Goal: Task Accomplishment & Management: Use online tool/utility

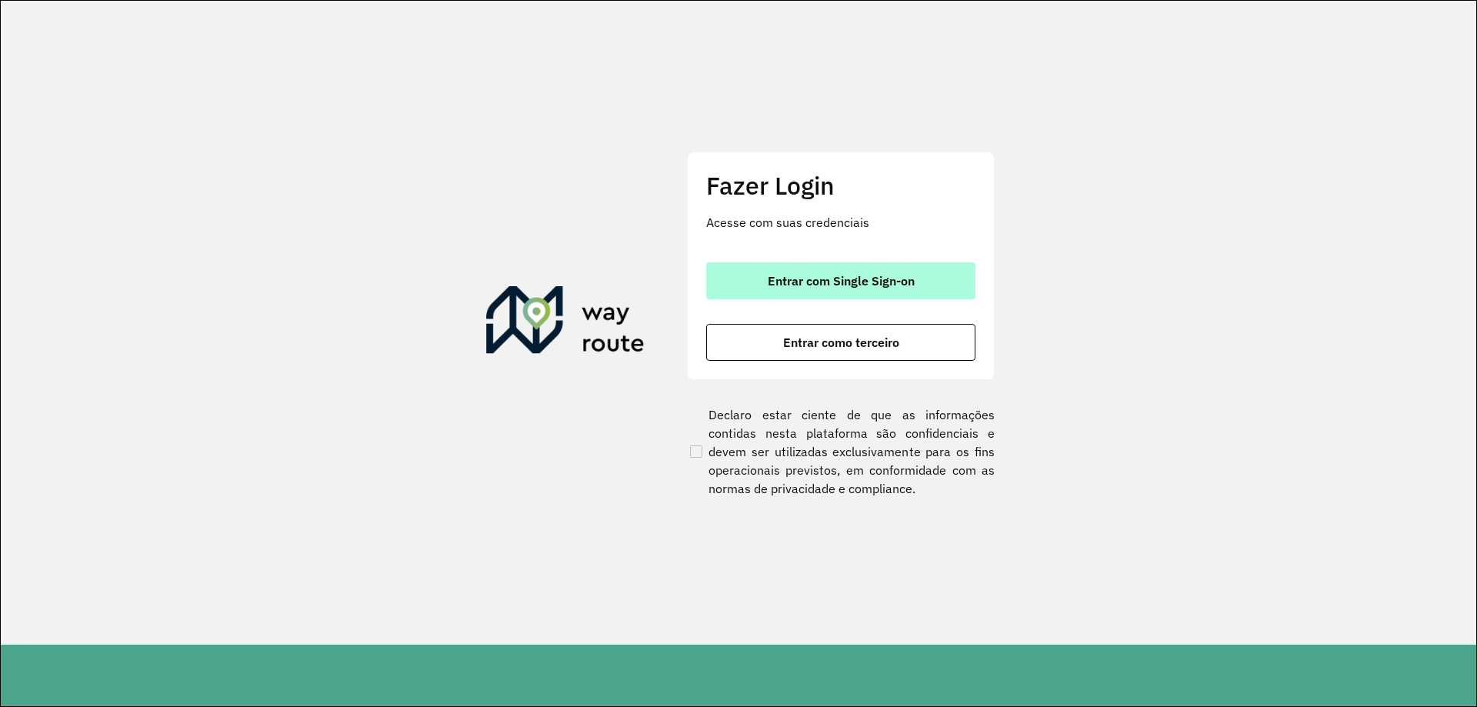
click at [898, 290] on button "Entrar com Single Sign-on" at bounding box center [840, 280] width 269 height 37
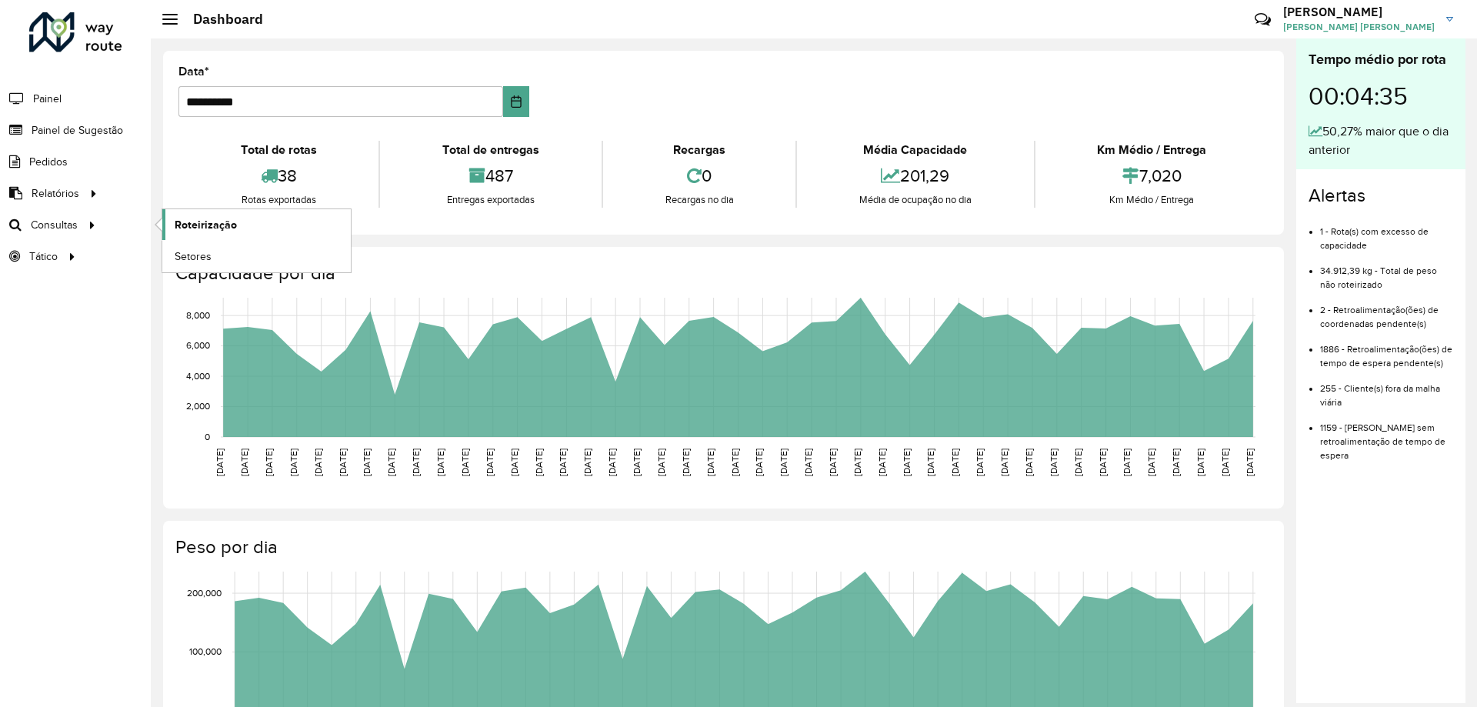
click at [217, 215] on link "Roteirização" at bounding box center [256, 224] width 188 height 31
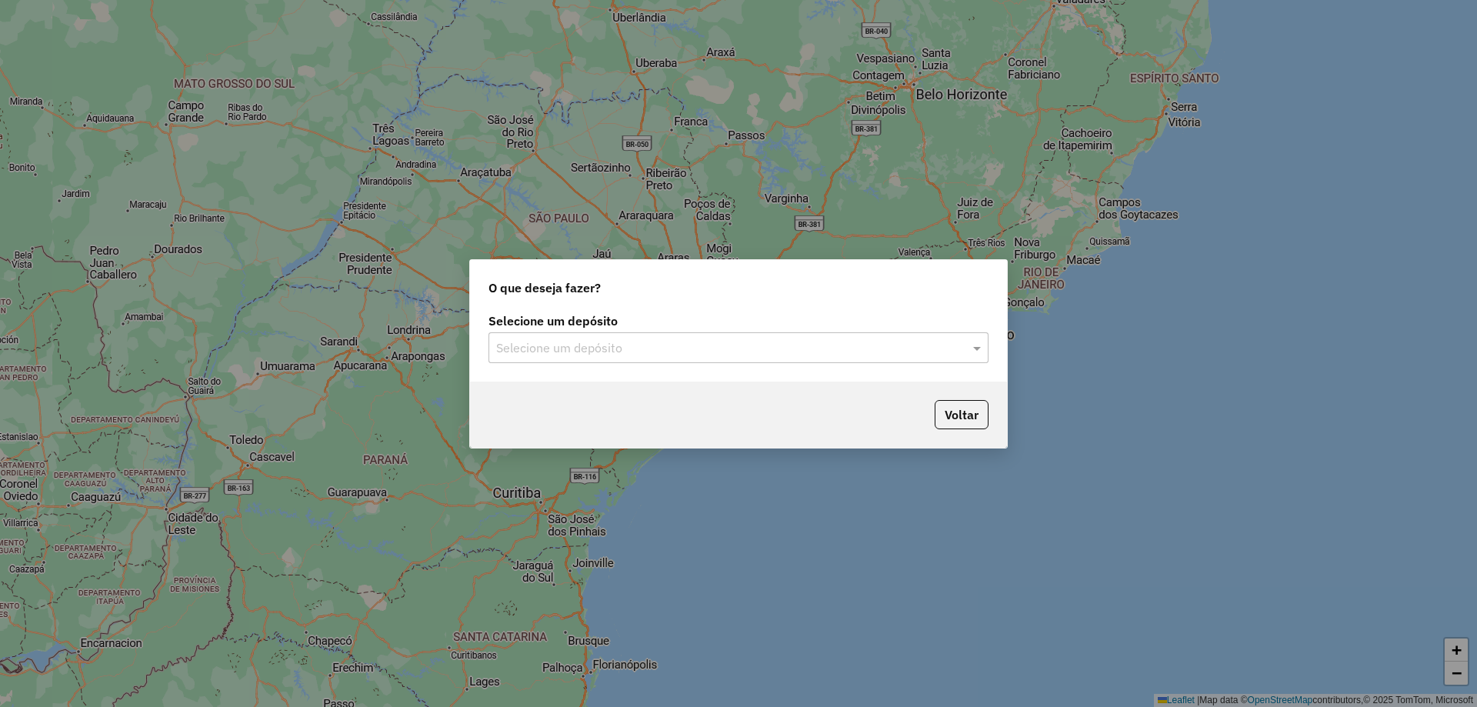
click at [579, 365] on div "Selecione um depósito Selecione um depósito" at bounding box center [738, 345] width 537 height 72
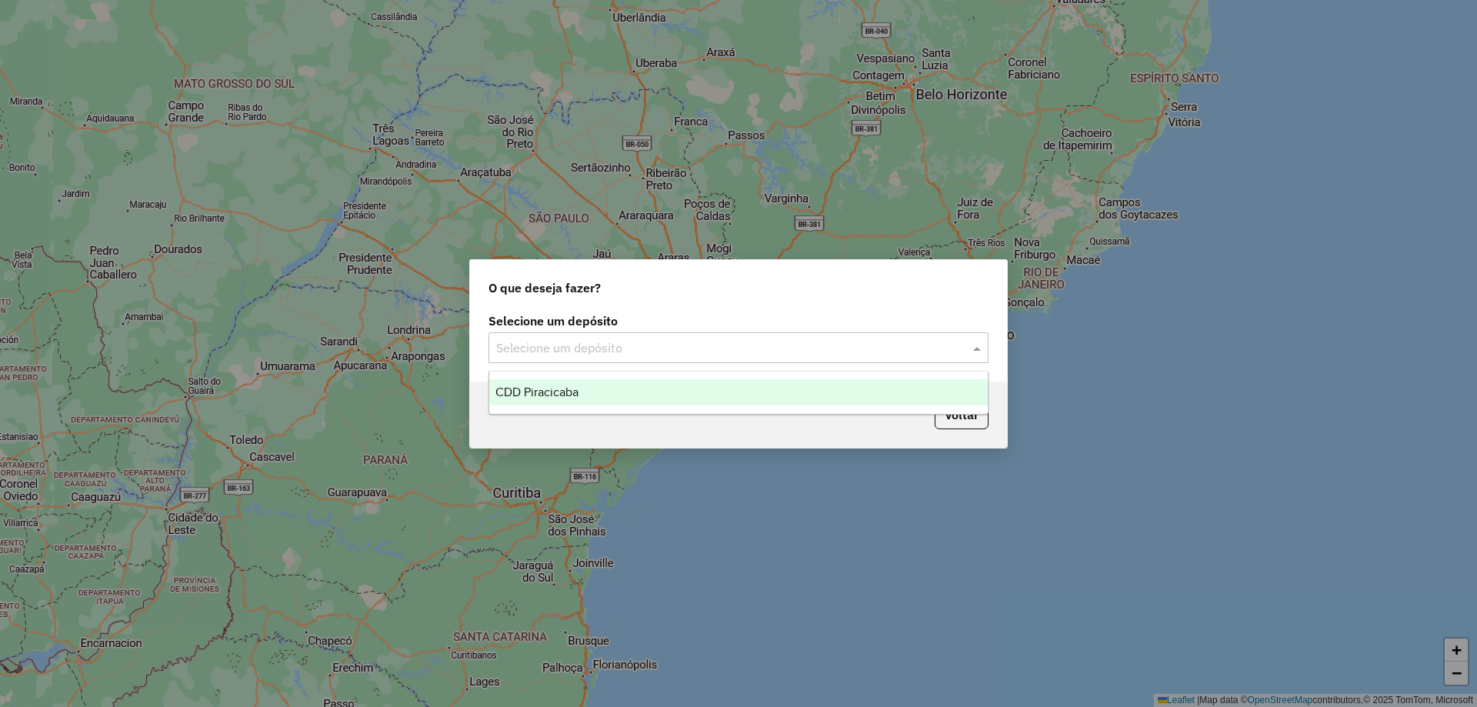
click at [548, 348] on input "text" at bounding box center [723, 348] width 454 height 18
click at [537, 399] on div "CDD Piracicaba" at bounding box center [738, 392] width 499 height 26
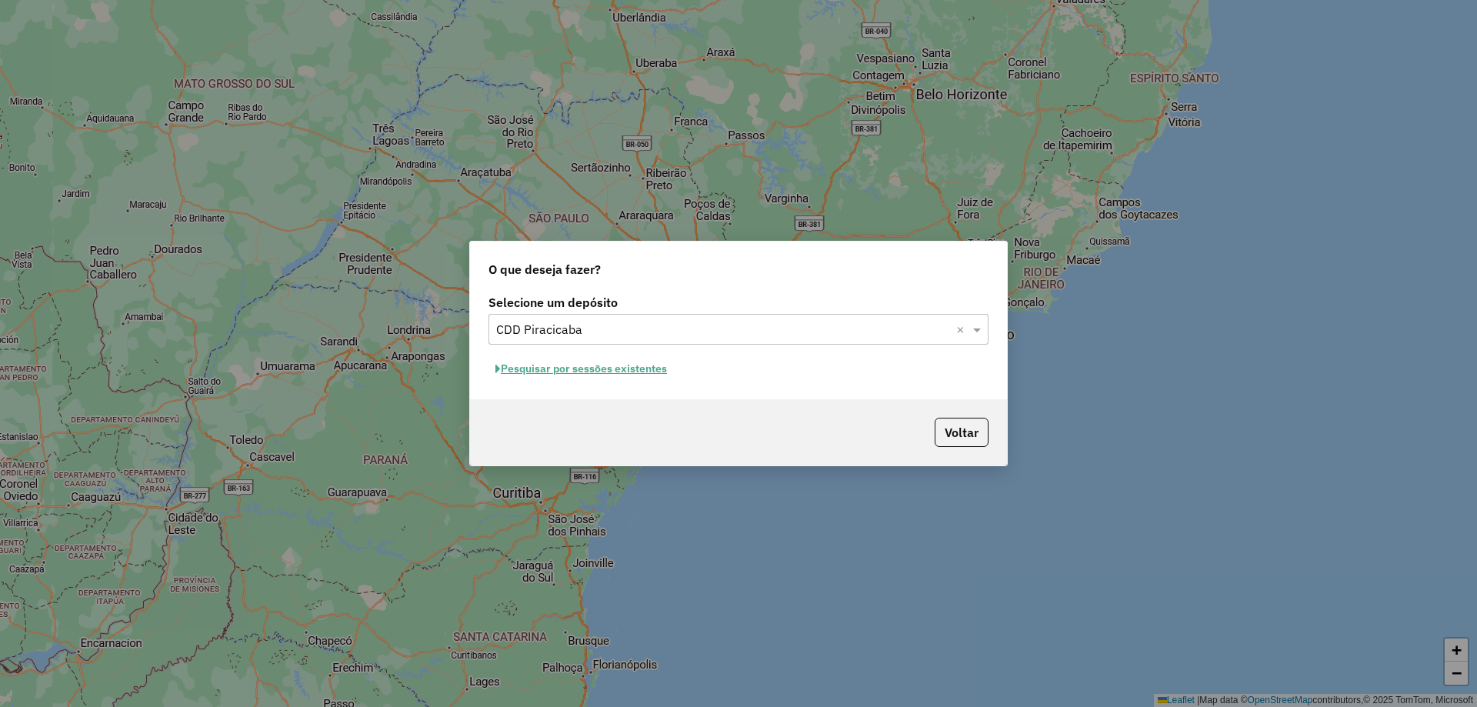
click at [634, 366] on button "Pesquisar por sessões existentes" at bounding box center [581, 369] width 185 height 24
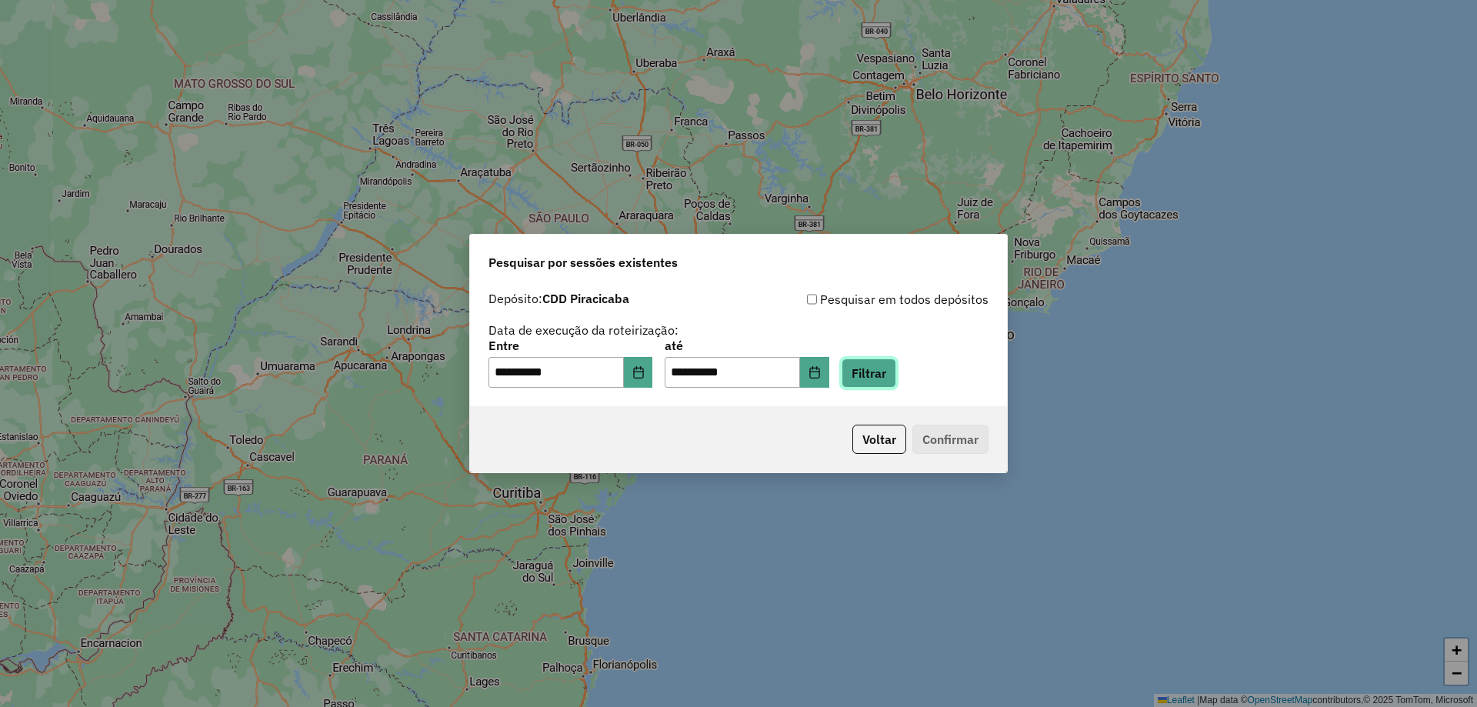
click at [896, 381] on button "Filtrar" at bounding box center [869, 373] width 55 height 29
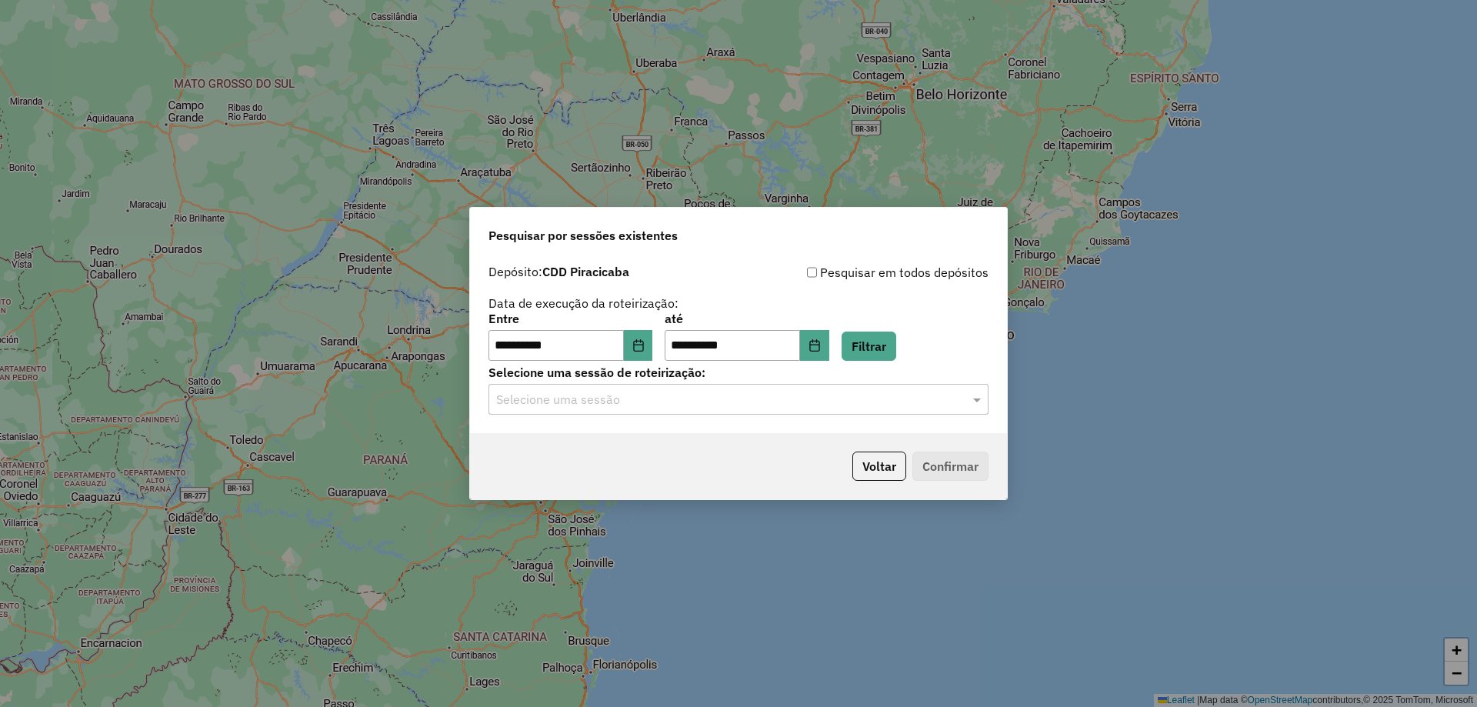
click at [643, 406] on input "text" at bounding box center [723, 400] width 454 height 18
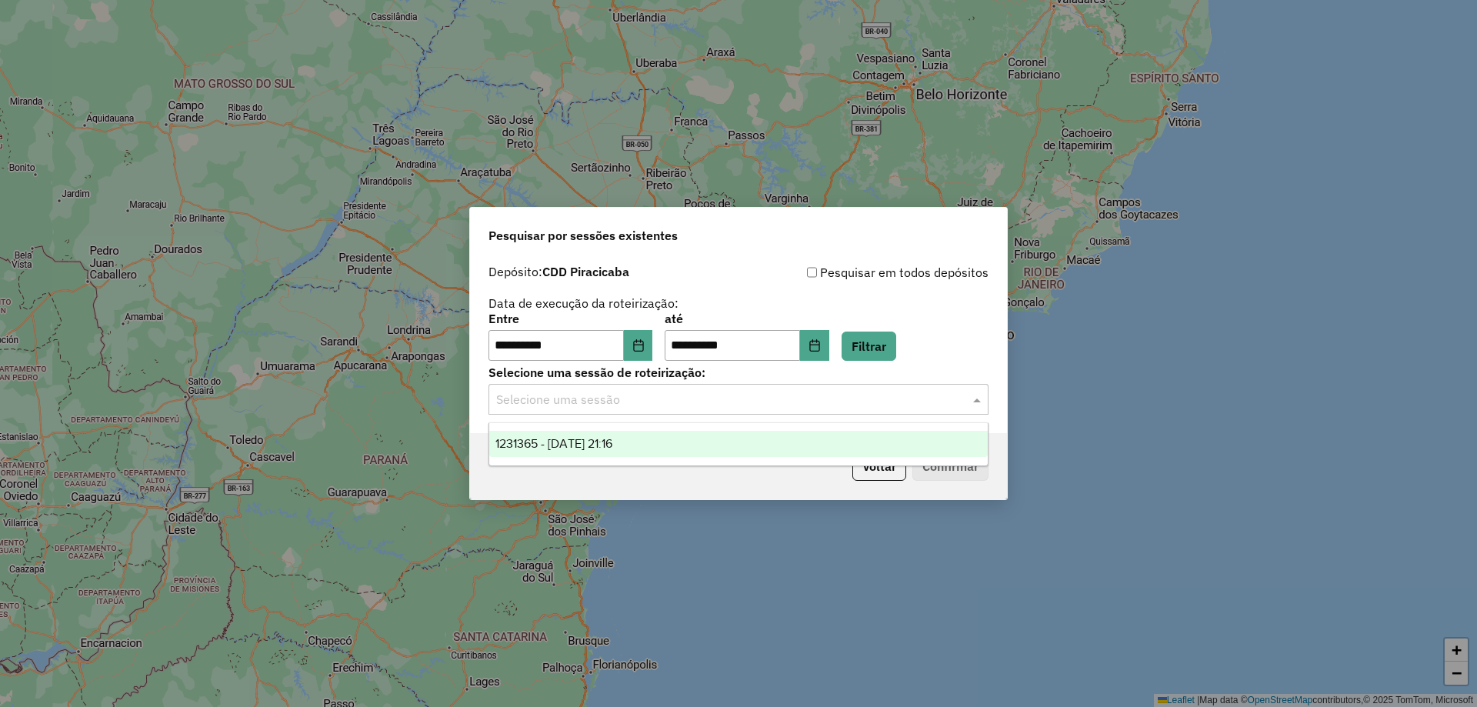
click at [565, 445] on span "1231365 - 19/08/2025 21:16" at bounding box center [553, 443] width 117 height 13
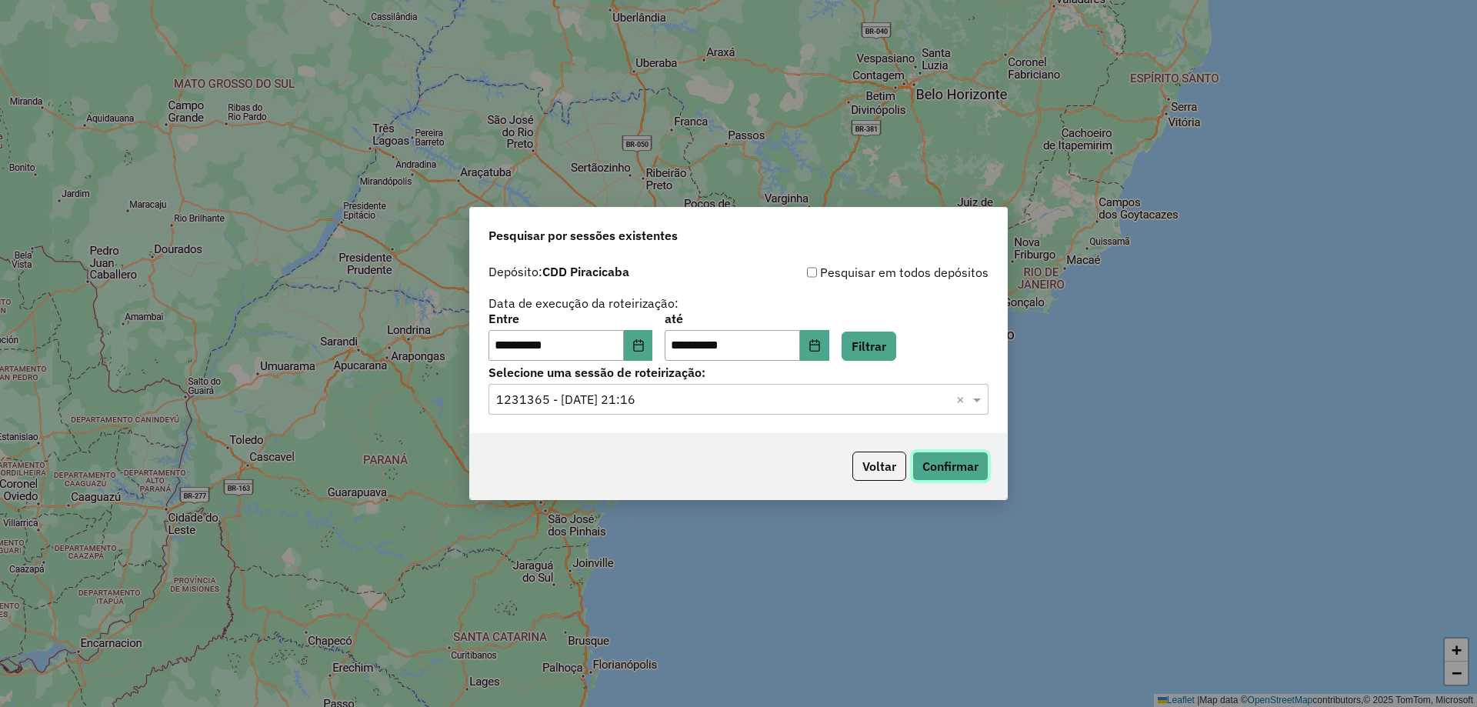
click at [943, 461] on button "Confirmar" at bounding box center [950, 466] width 76 height 29
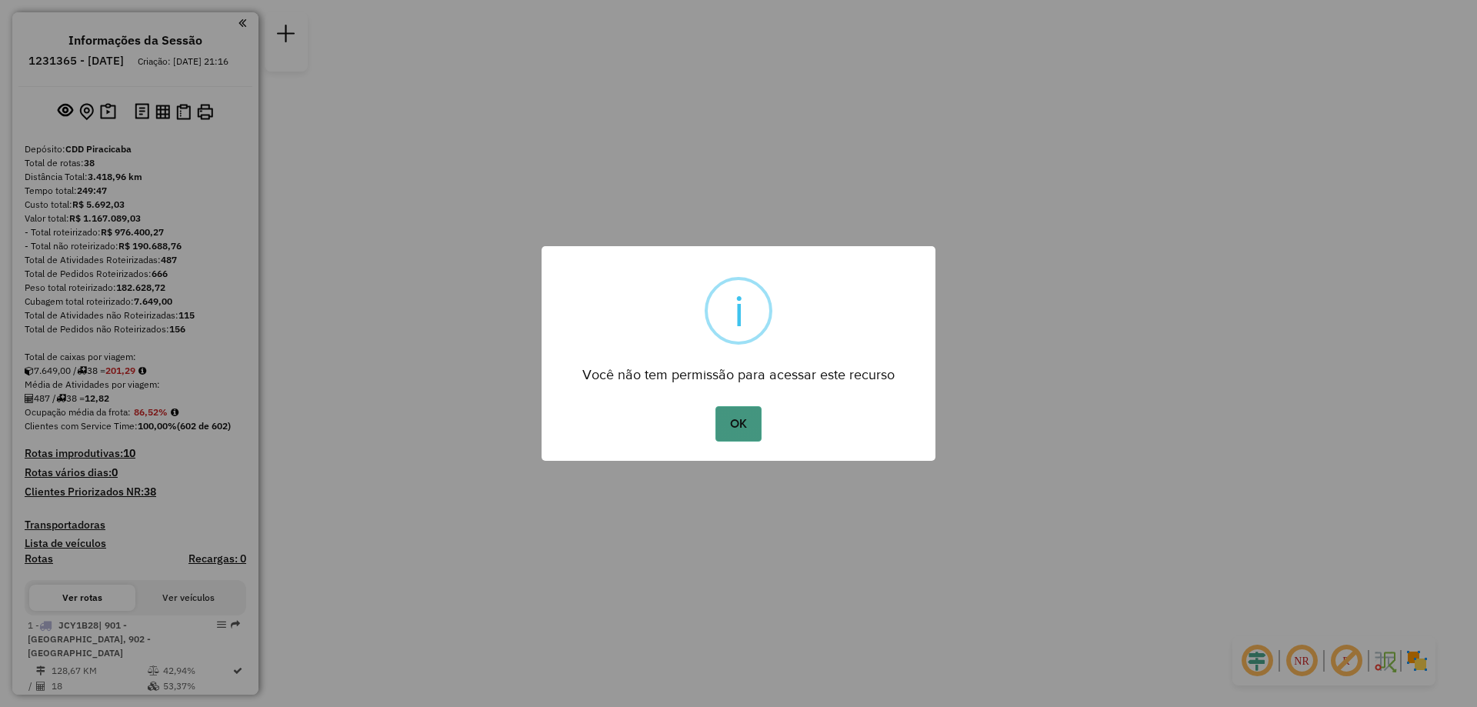
click at [735, 420] on button "OK" at bounding box center [737, 423] width 45 height 35
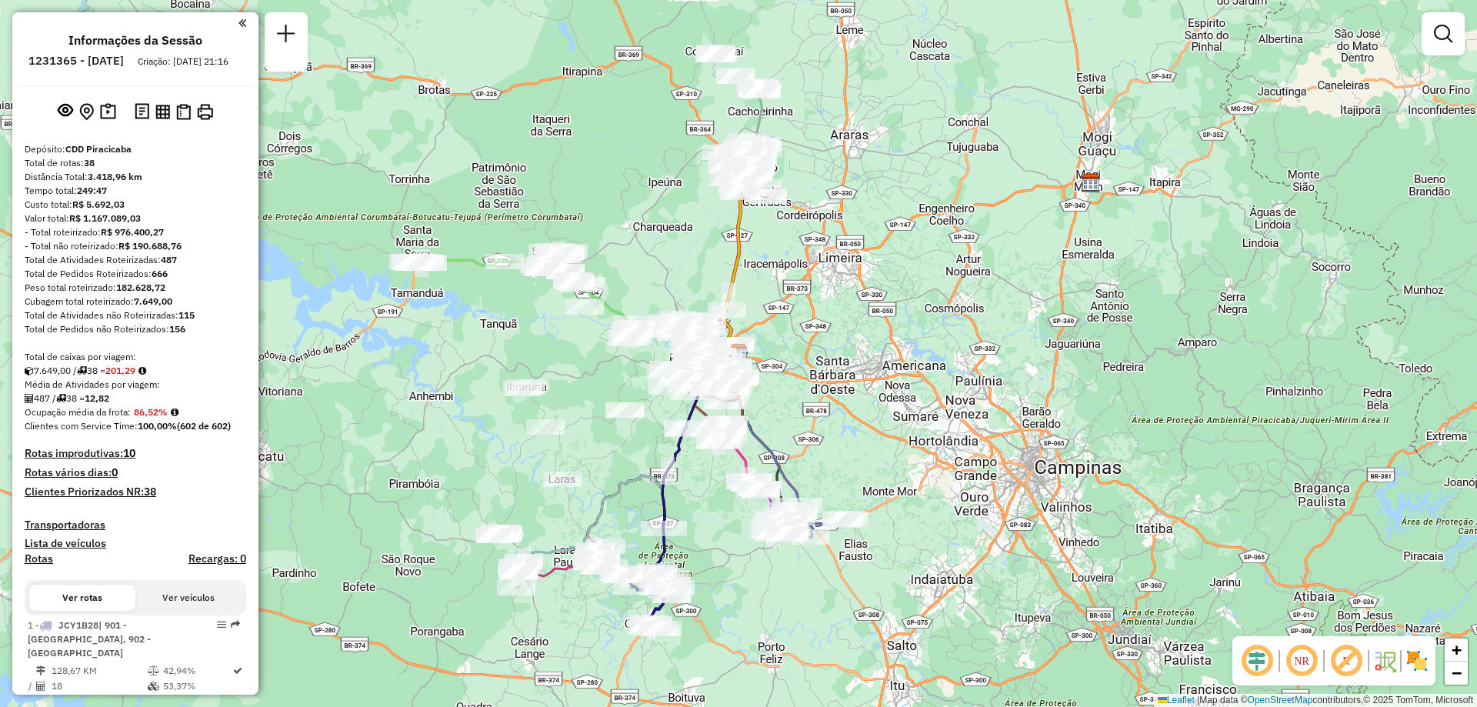
click at [1299, 666] on em at bounding box center [1301, 660] width 37 height 37
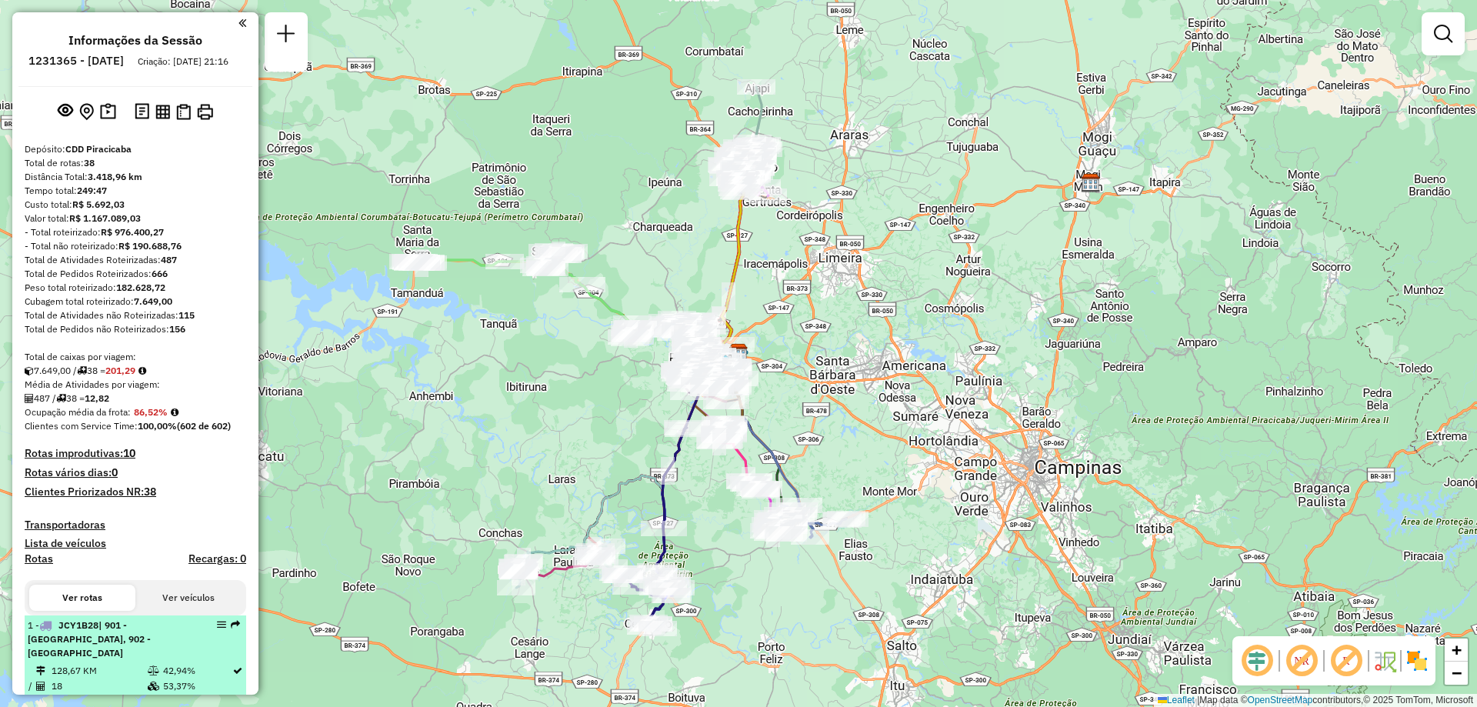
click at [220, 629] on em at bounding box center [221, 624] width 9 height 9
select select "**********"
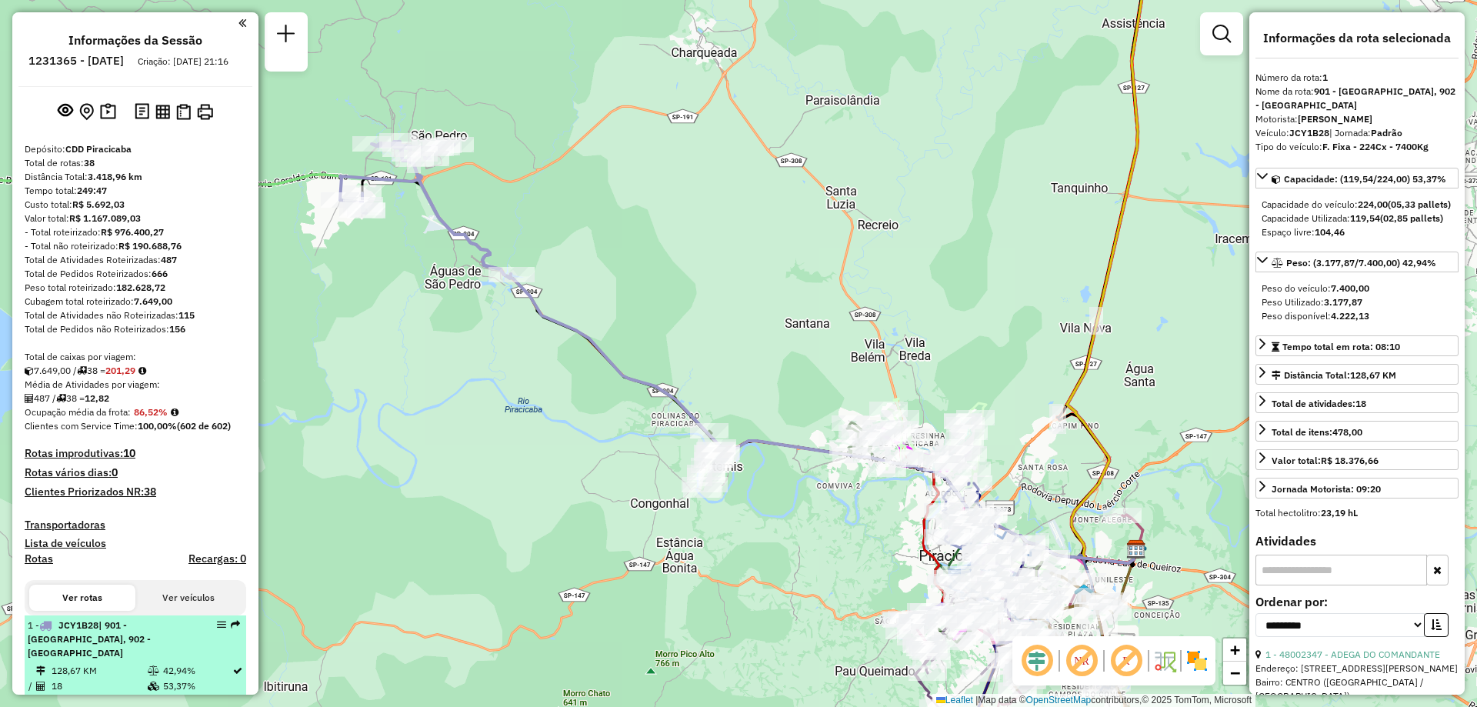
click at [217, 629] on em at bounding box center [221, 624] width 9 height 9
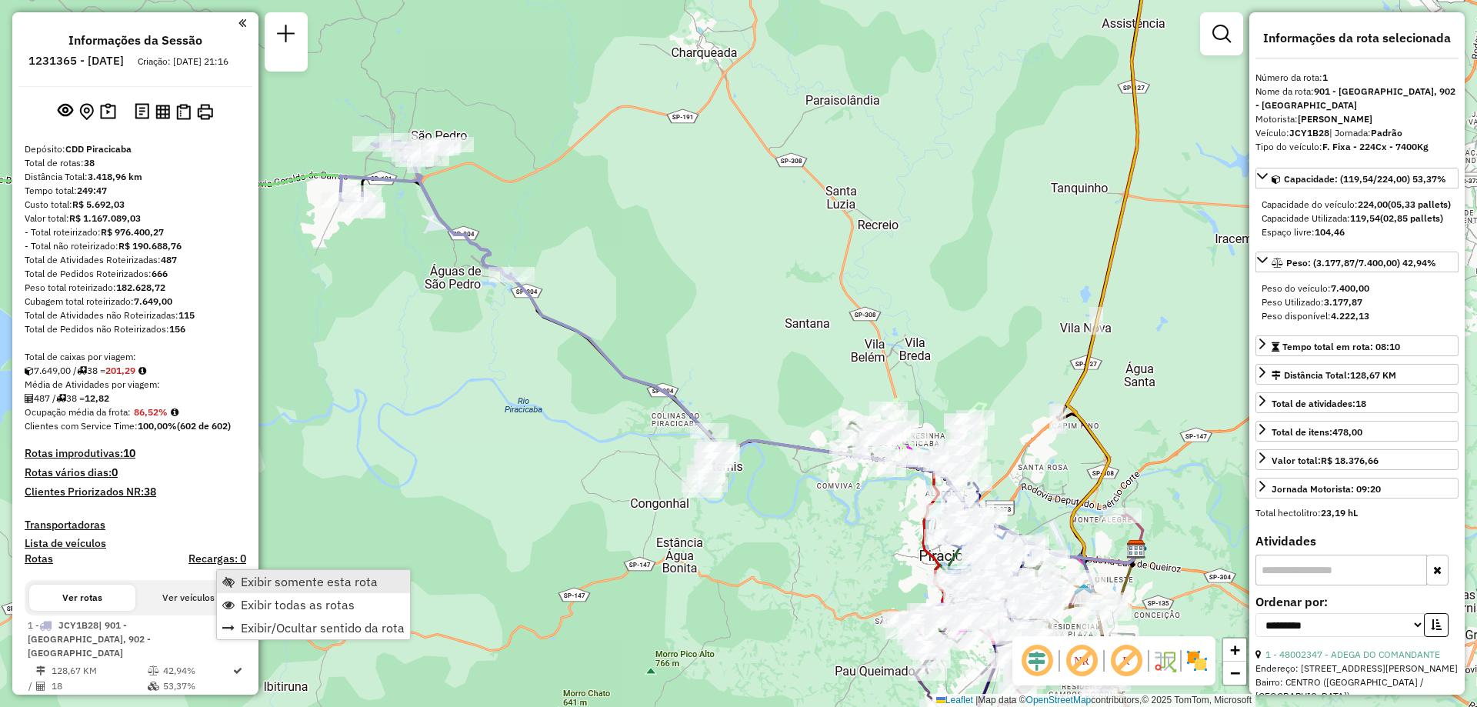
click at [281, 587] on span "Exibir somente esta rota" at bounding box center [309, 581] width 137 height 12
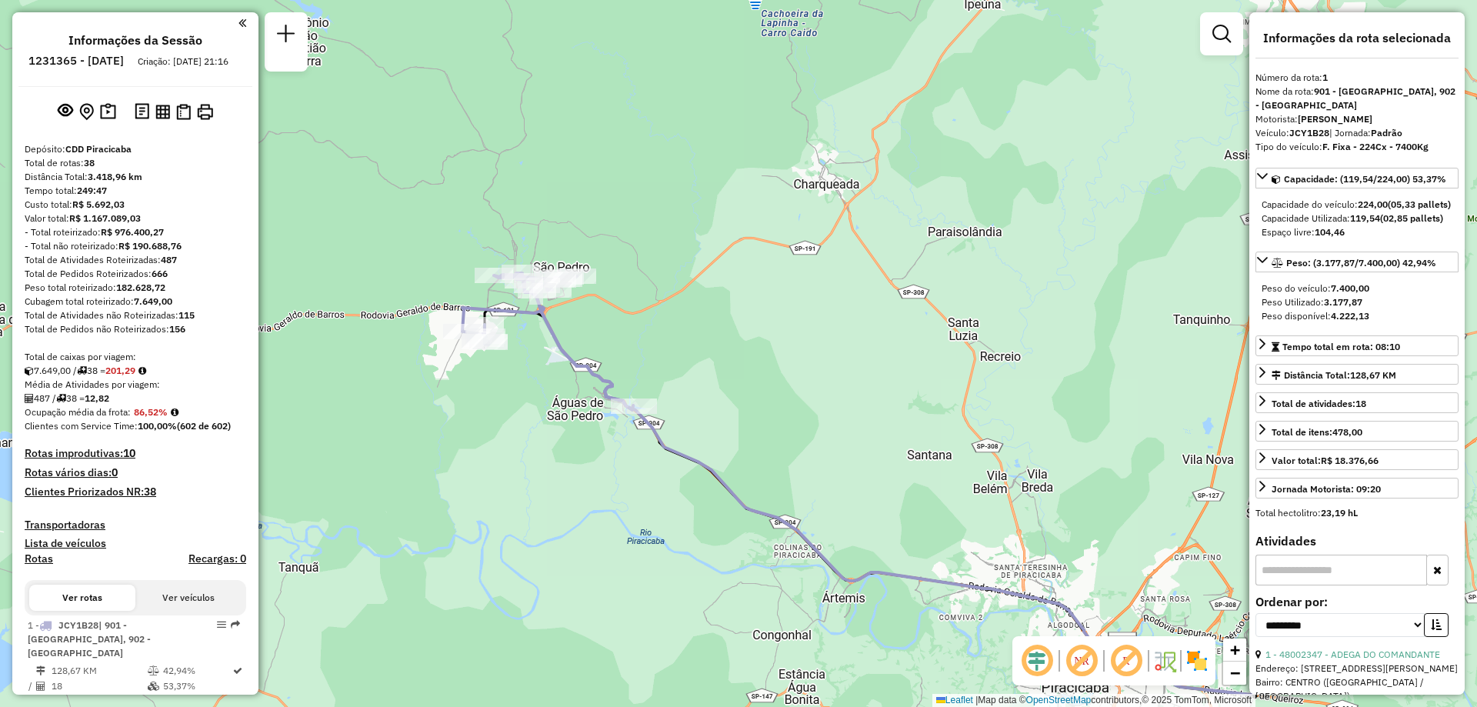
scroll to position [154, 0]
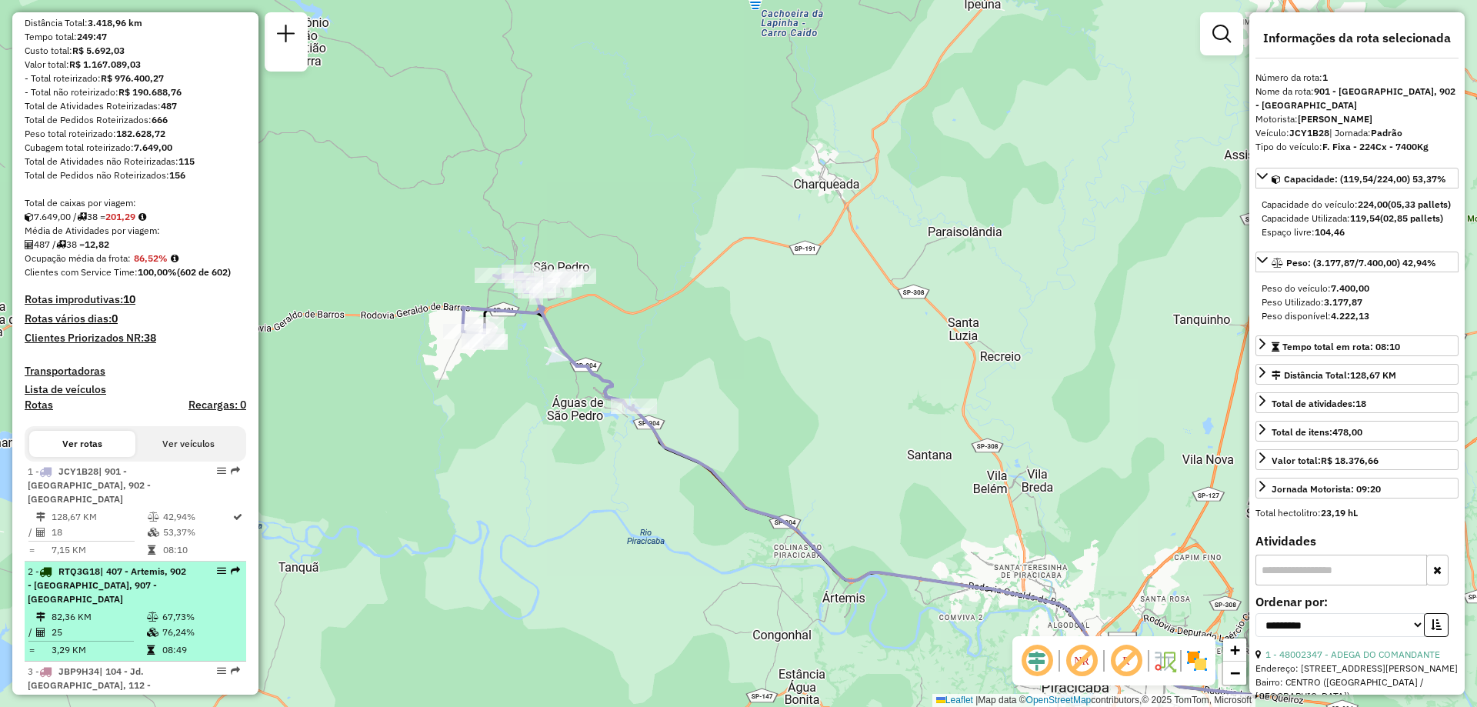
click at [222, 568] on div at bounding box center [217, 570] width 46 height 9
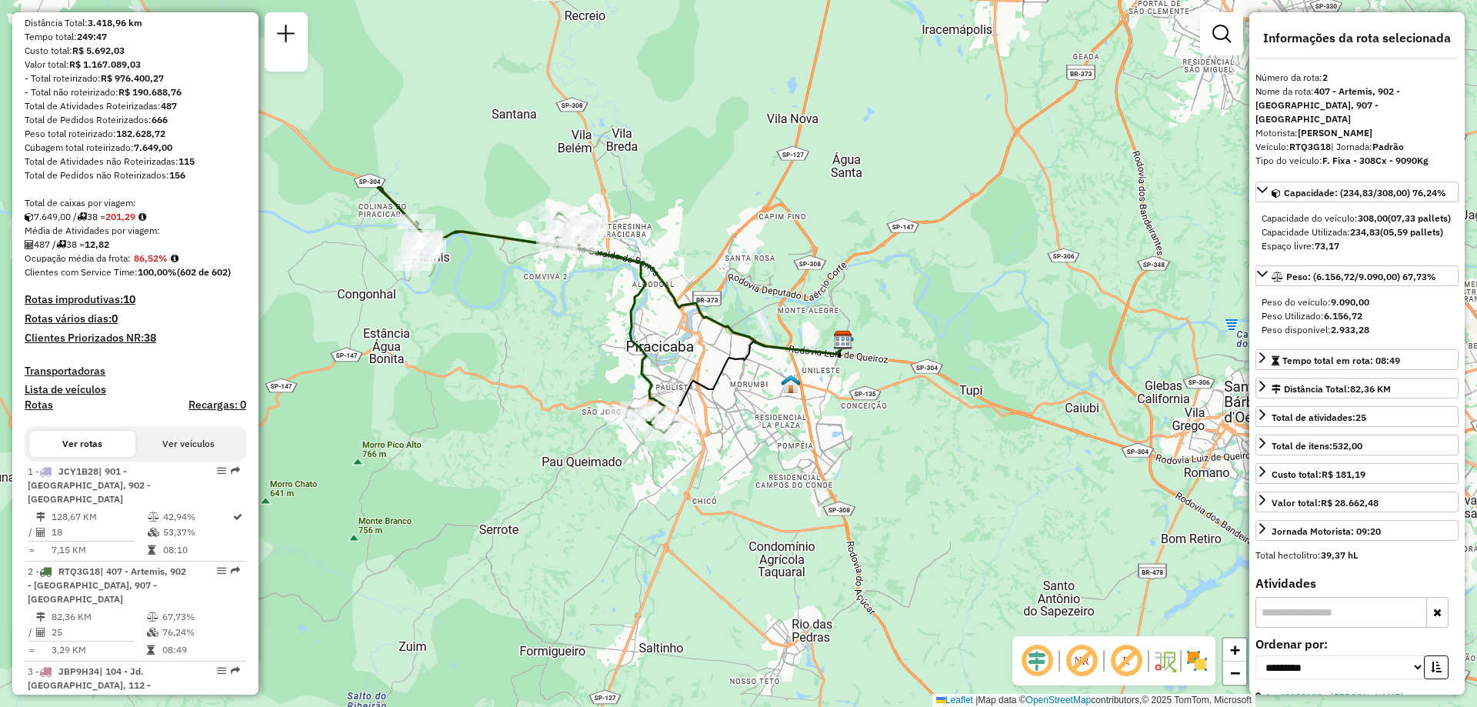
drag, startPoint x: 536, startPoint y: 493, endPoint x: 555, endPoint y: 356, distance: 138.2
click at [555, 356] on div "Janela de atendimento Grade de atendimento Capacidade Transportadoras Veículos …" at bounding box center [738, 353] width 1477 height 707
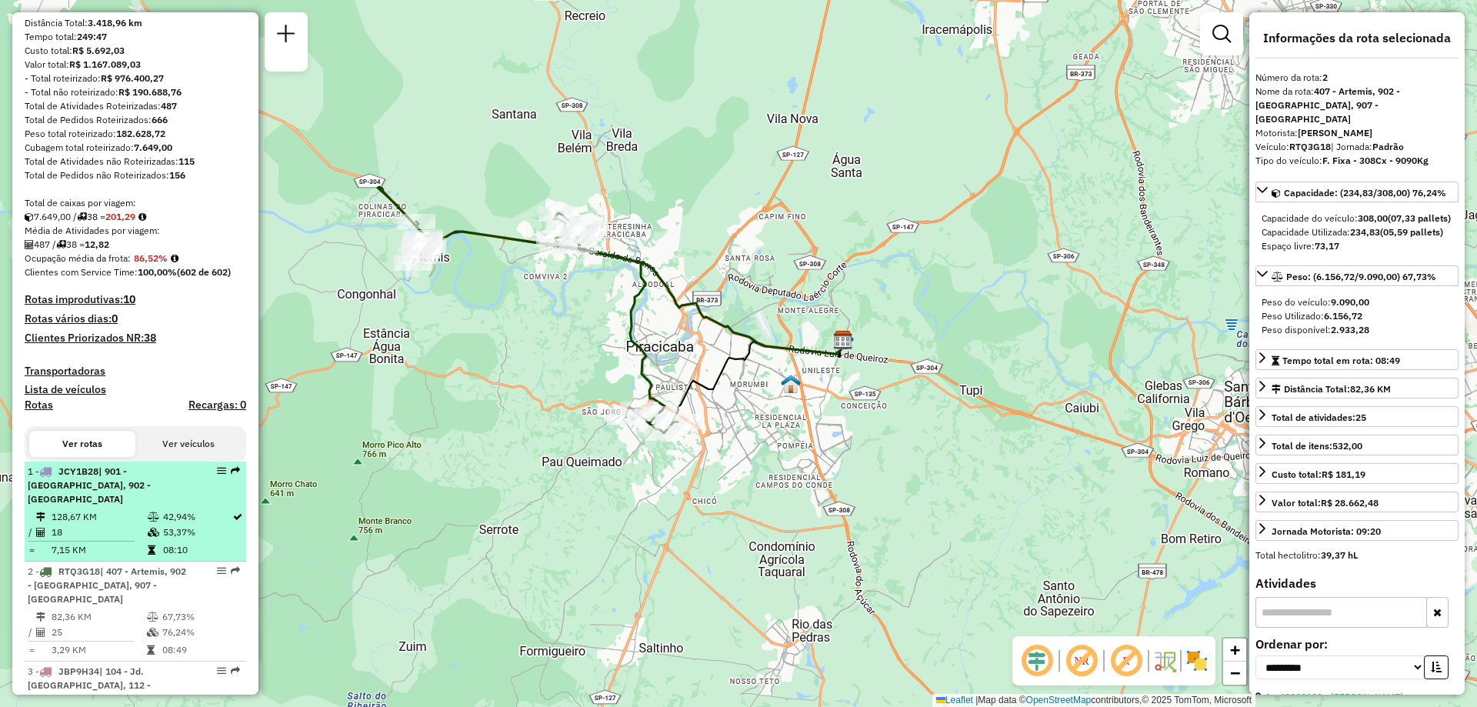
scroll to position [385, 0]
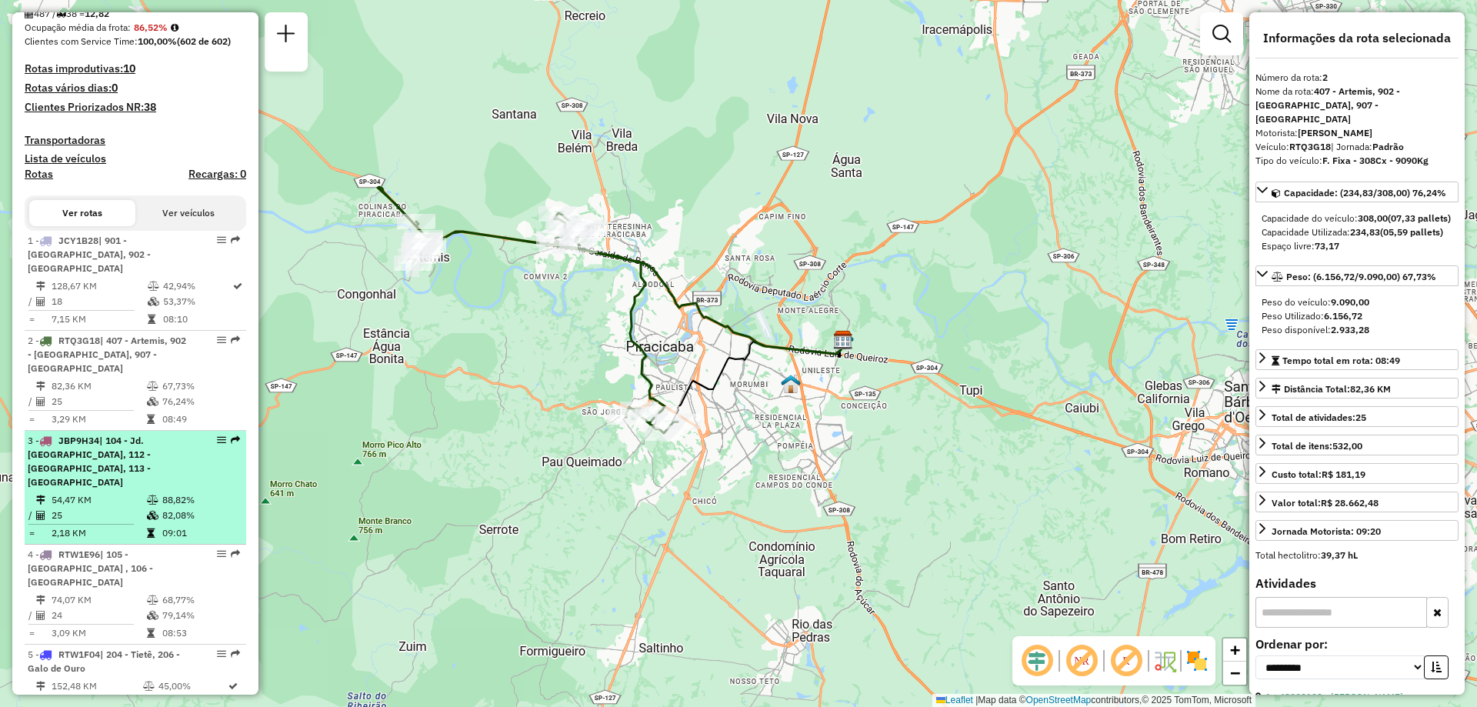
click at [217, 441] on em at bounding box center [221, 439] width 9 height 9
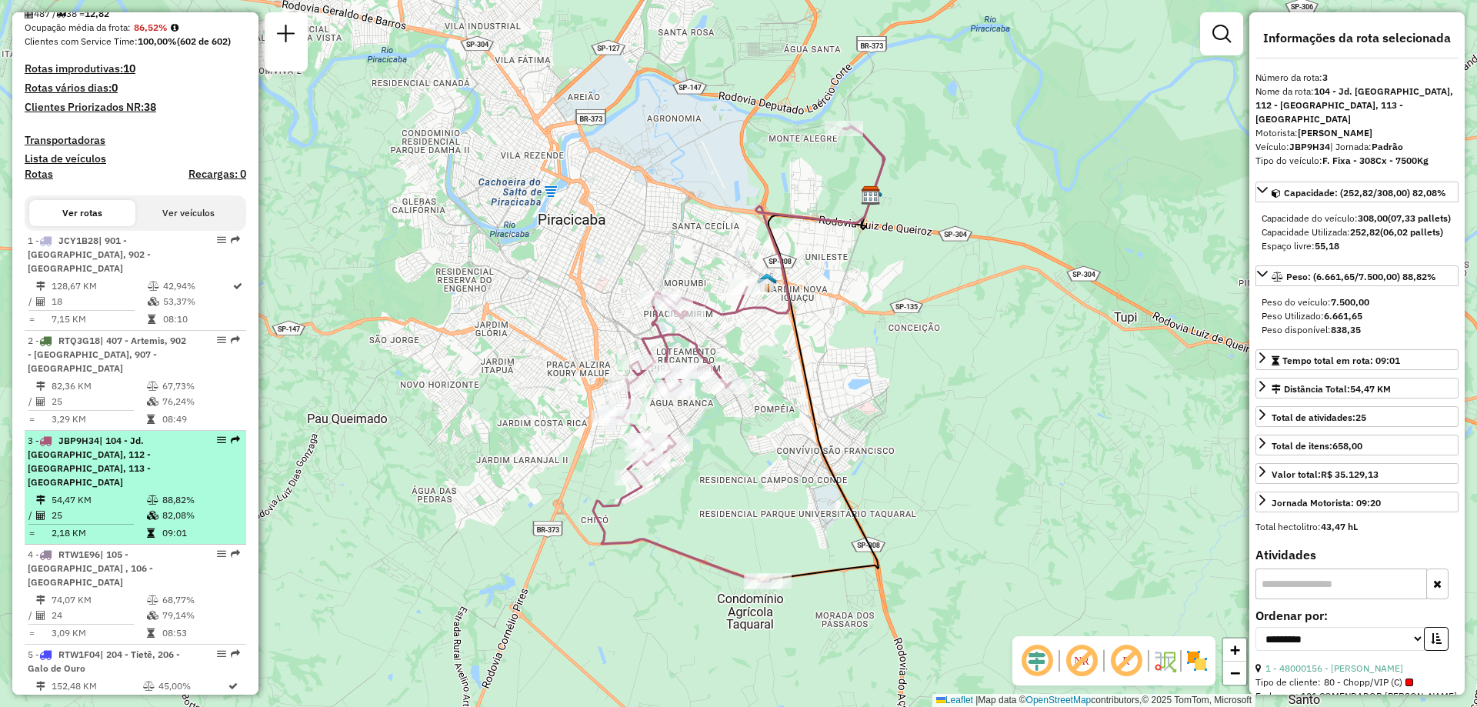
scroll to position [462, 0]
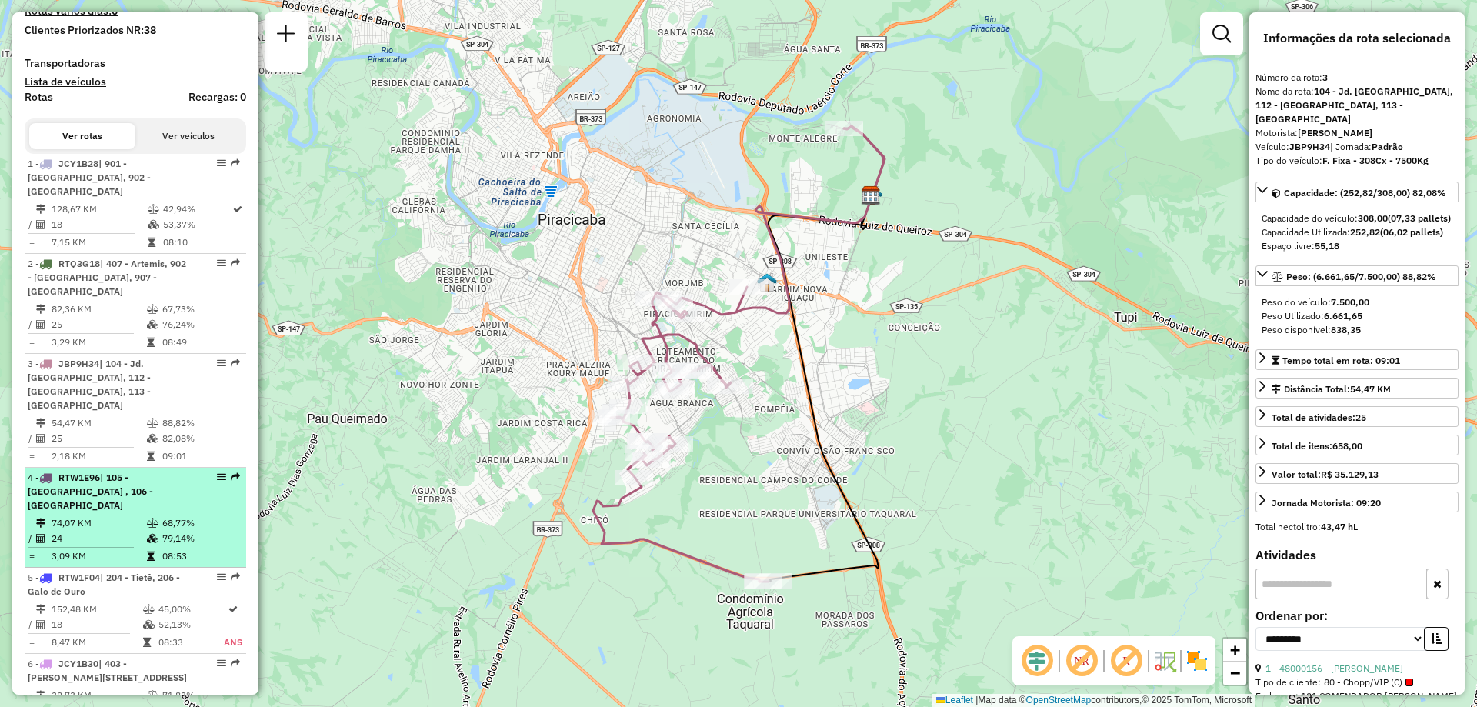
click at [217, 472] on em at bounding box center [221, 476] width 9 height 9
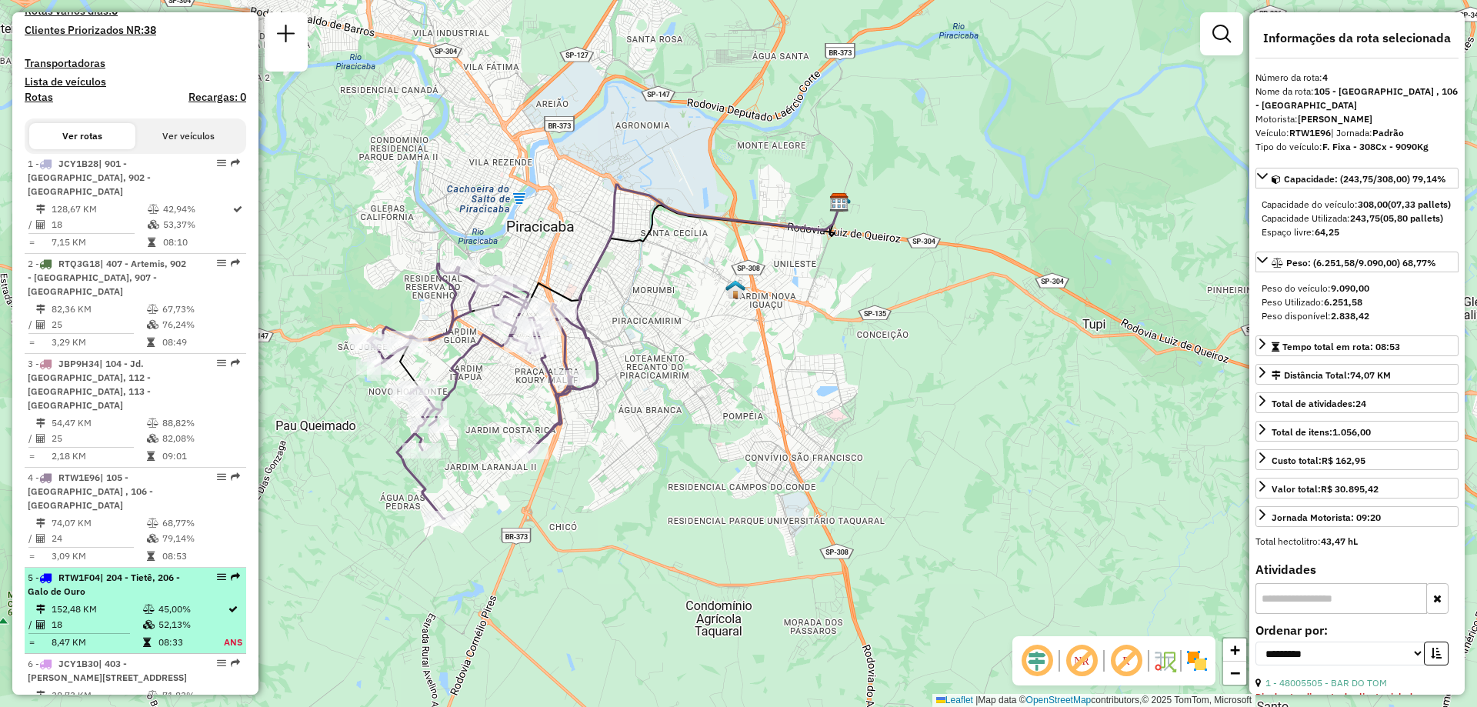
click at [218, 572] on em at bounding box center [221, 576] width 9 height 9
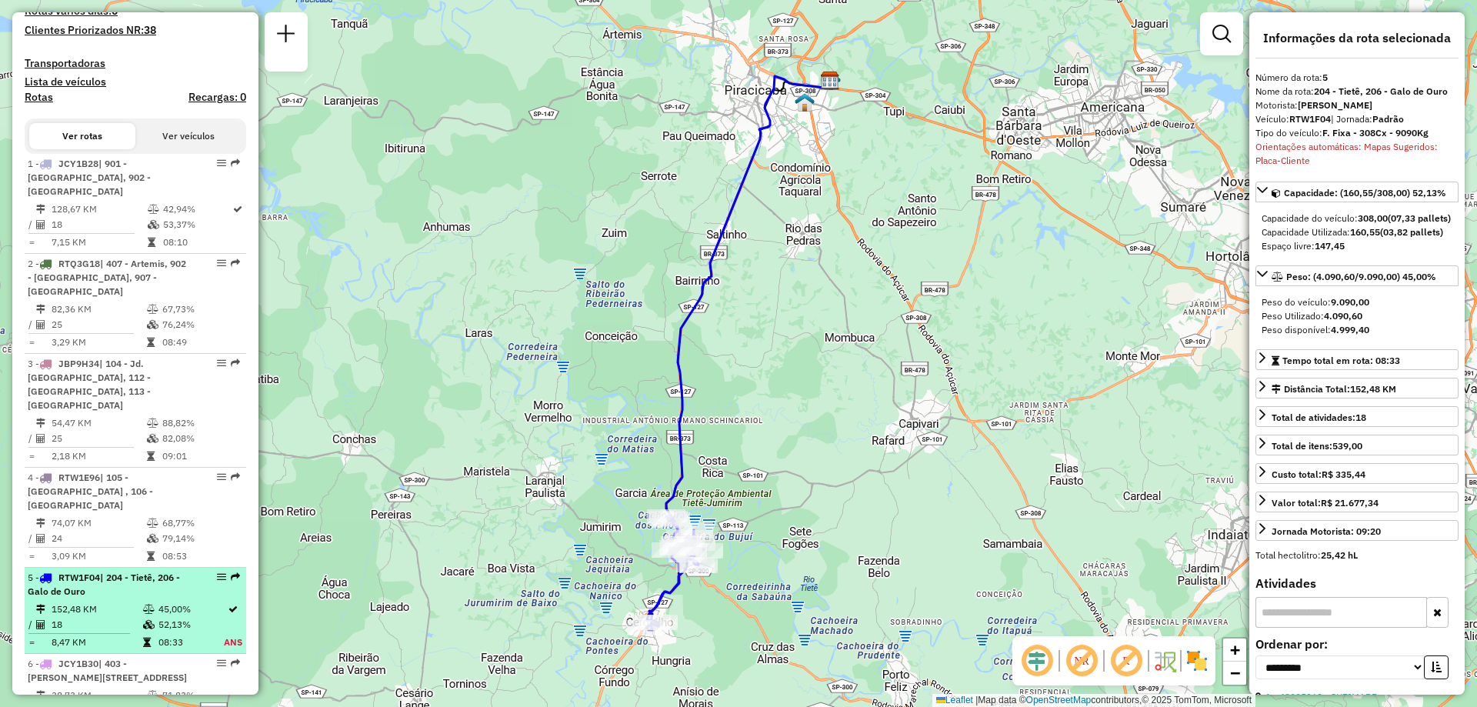
scroll to position [539, 0]
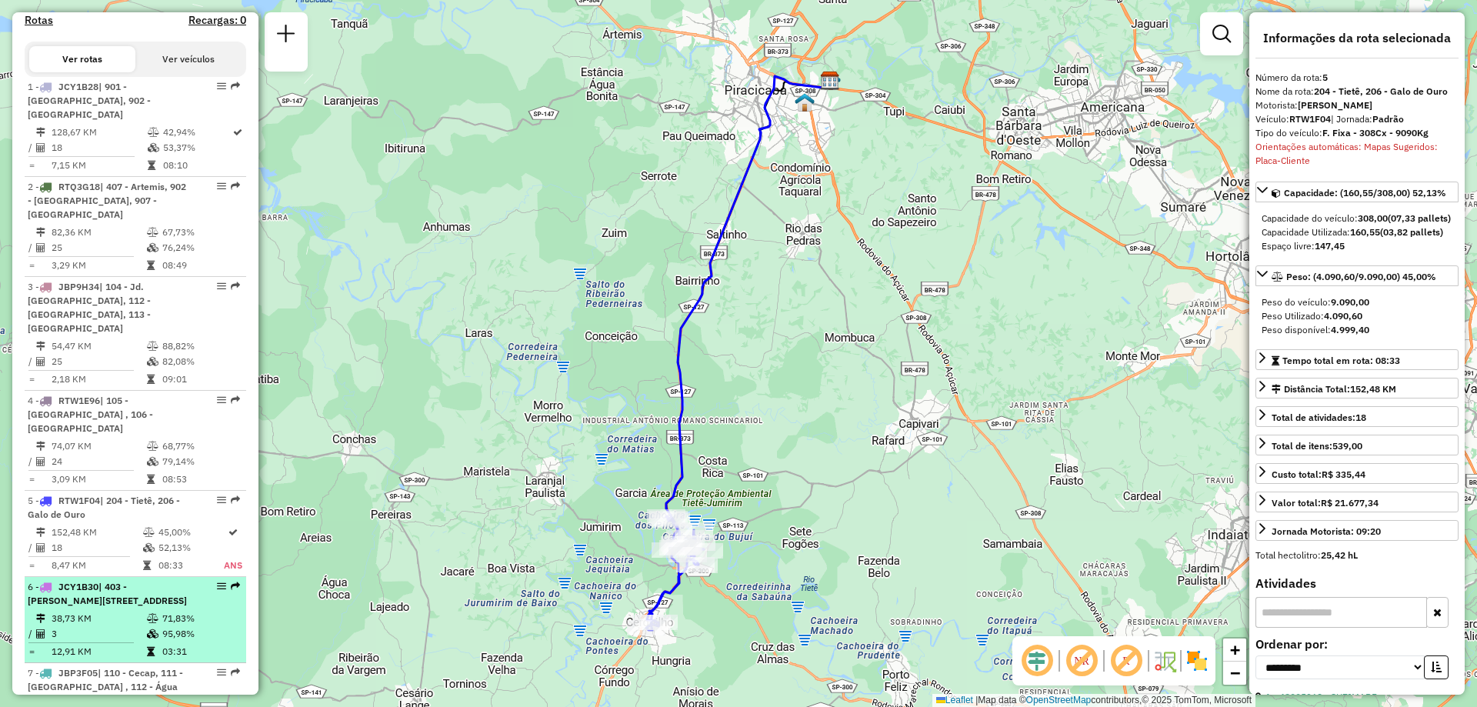
click at [217, 582] on em at bounding box center [221, 586] width 9 height 9
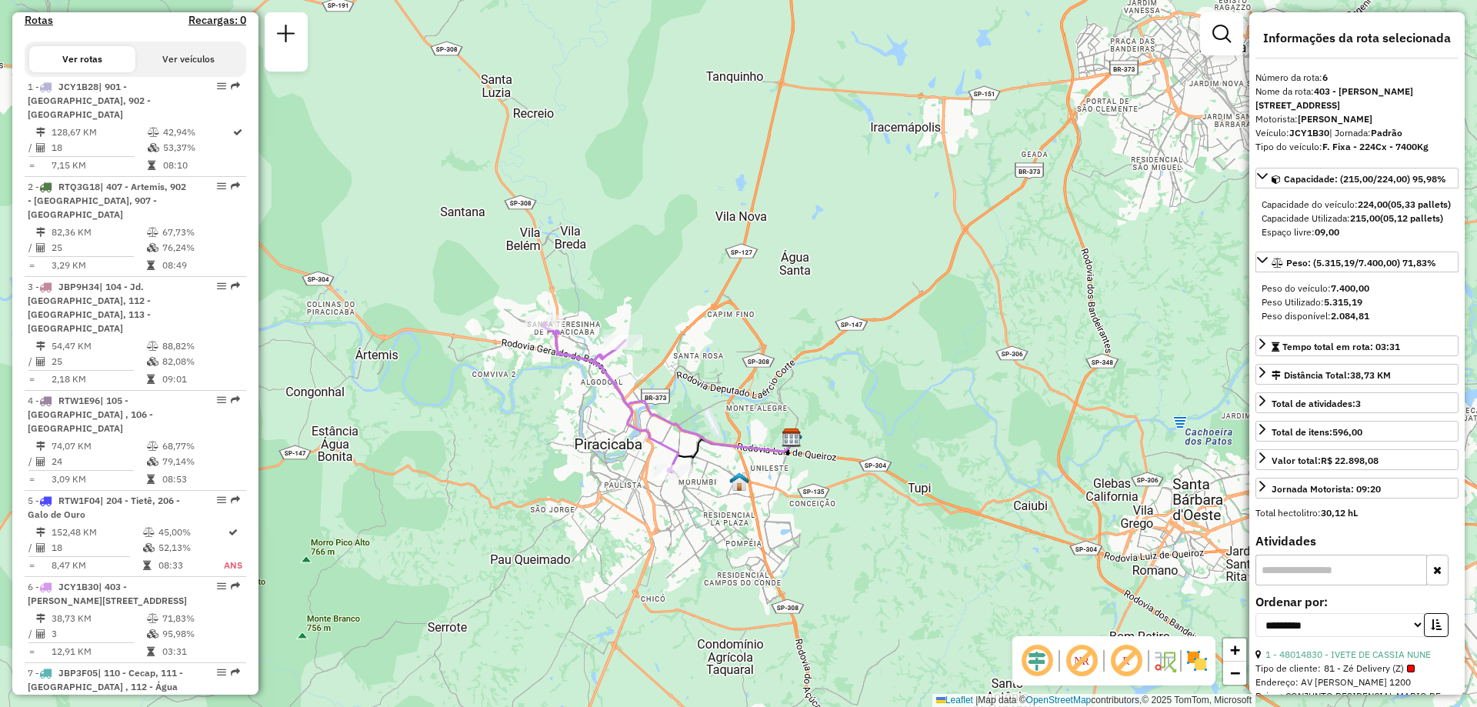
drag, startPoint x: 342, startPoint y: 465, endPoint x: 512, endPoint y: 414, distance: 176.9
click at [512, 414] on div "Janela de atendimento Grade de atendimento Capacidade Transportadoras Veículos …" at bounding box center [738, 353] width 1477 height 707
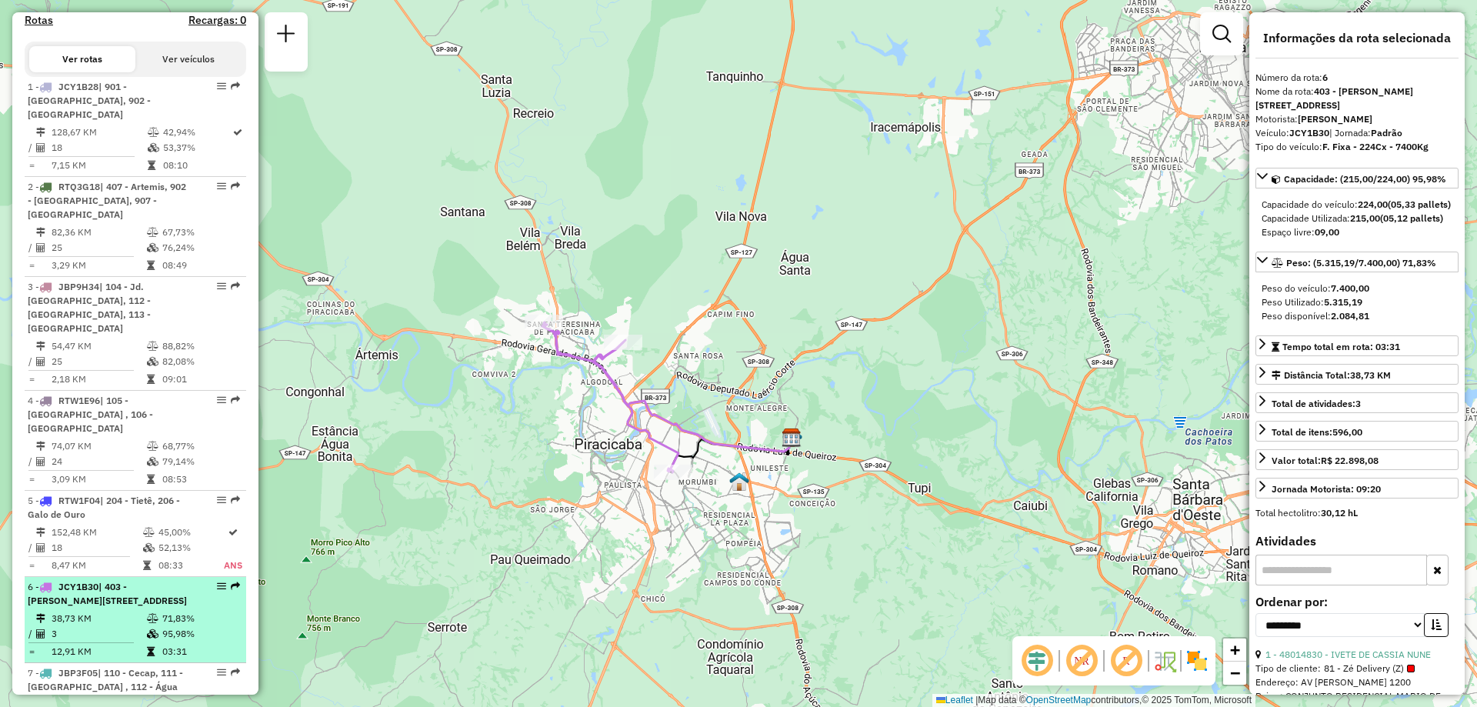
click at [218, 582] on em at bounding box center [221, 586] width 9 height 9
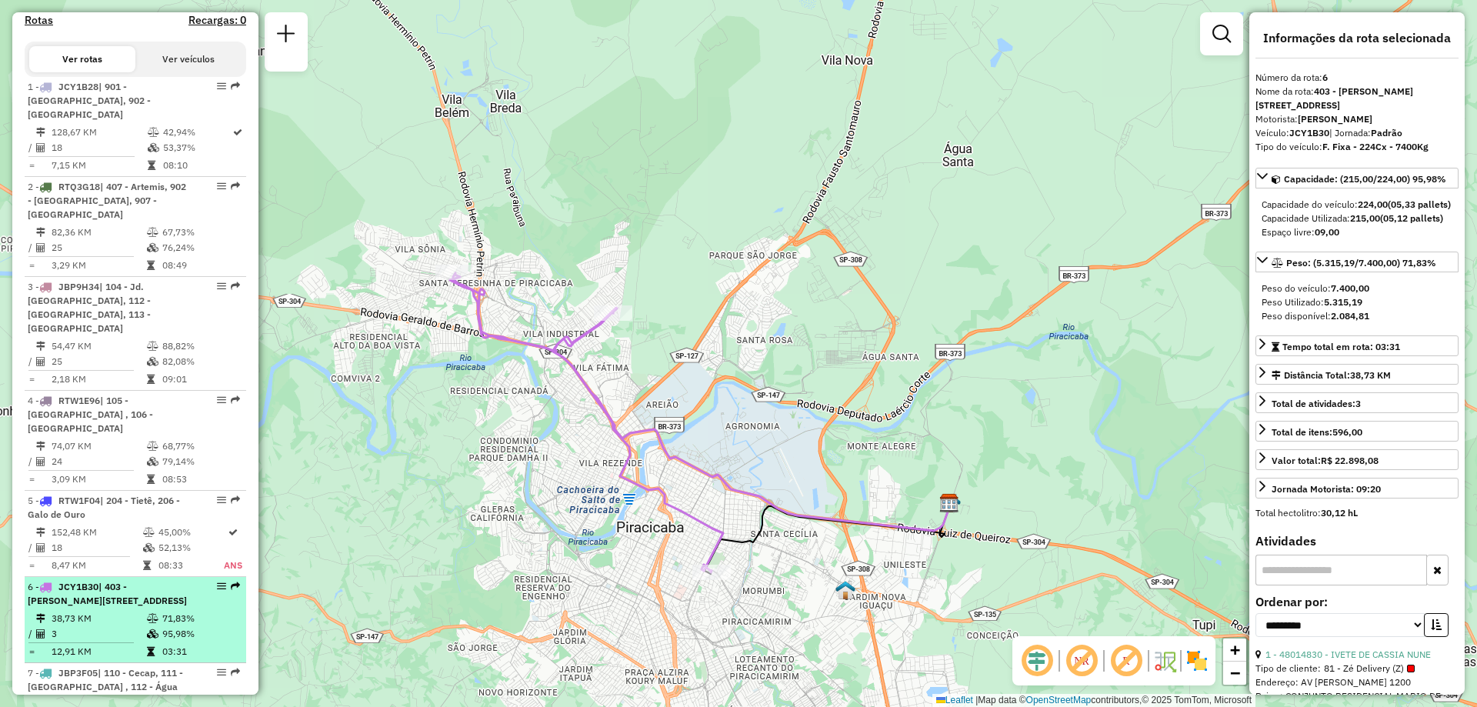
scroll to position [692, 0]
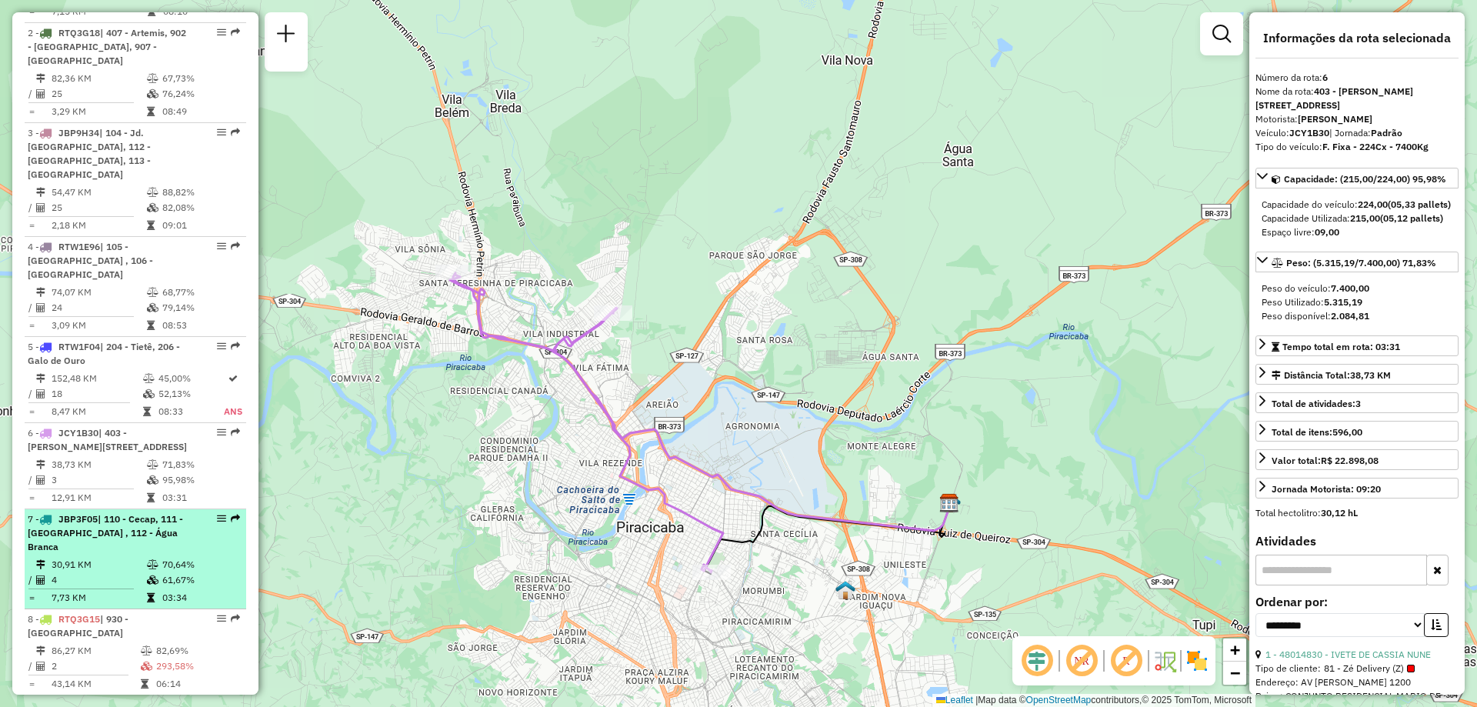
click at [218, 514] on em at bounding box center [221, 518] width 9 height 9
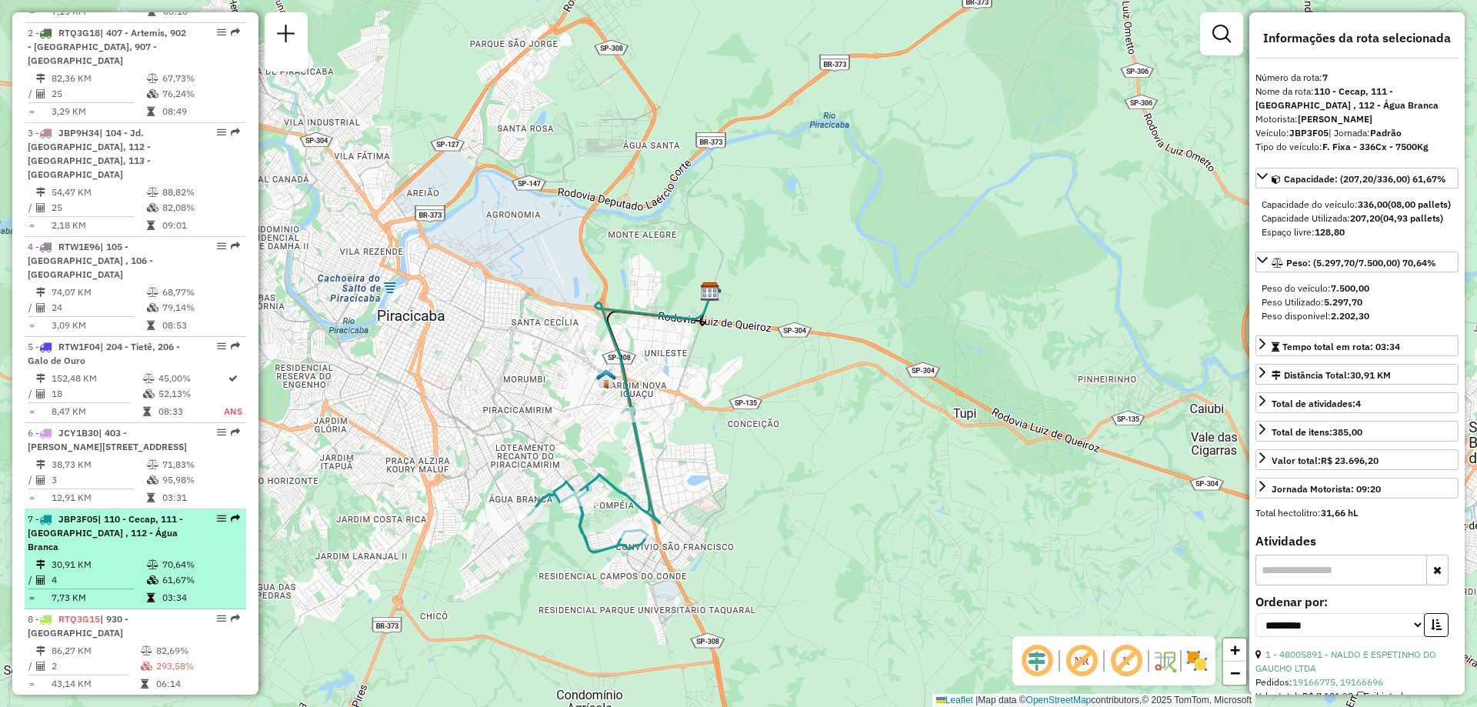
scroll to position [846, 0]
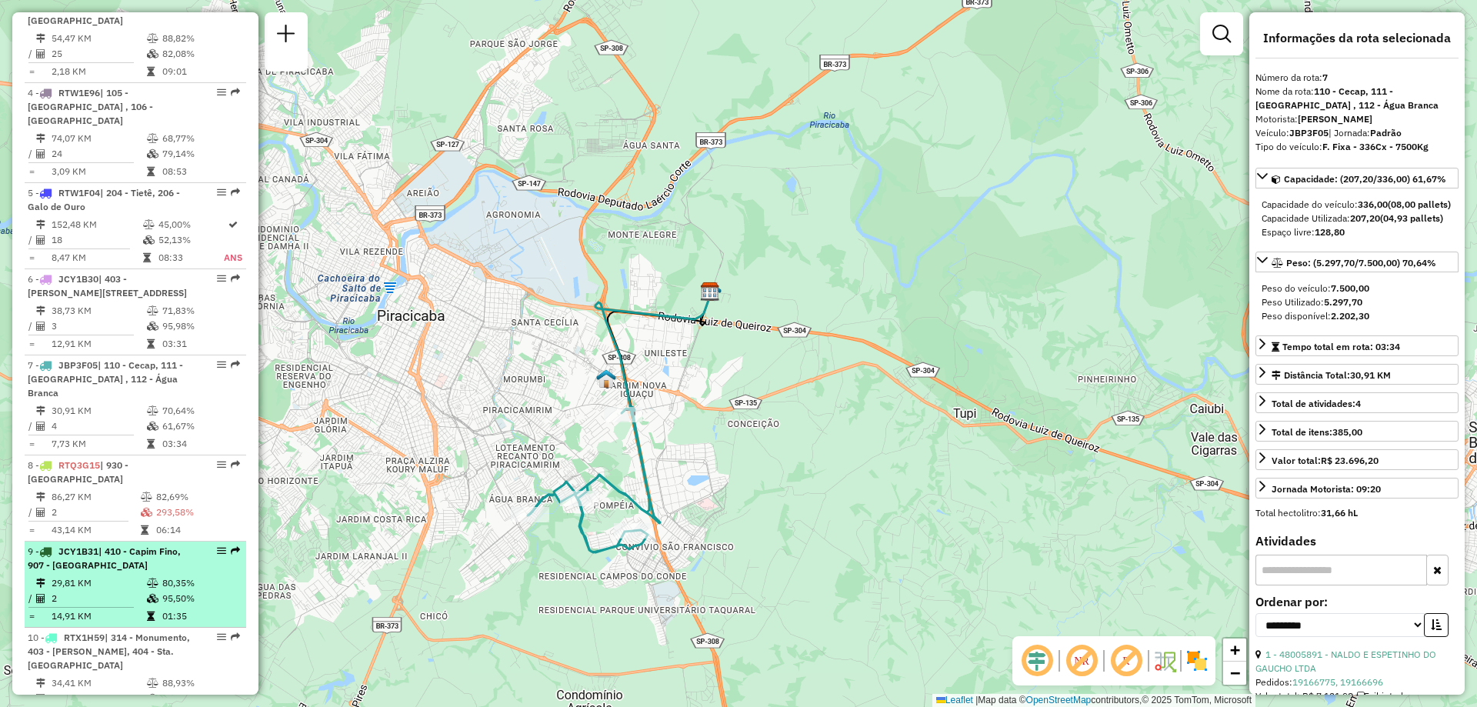
click at [217, 546] on em at bounding box center [221, 550] width 9 height 9
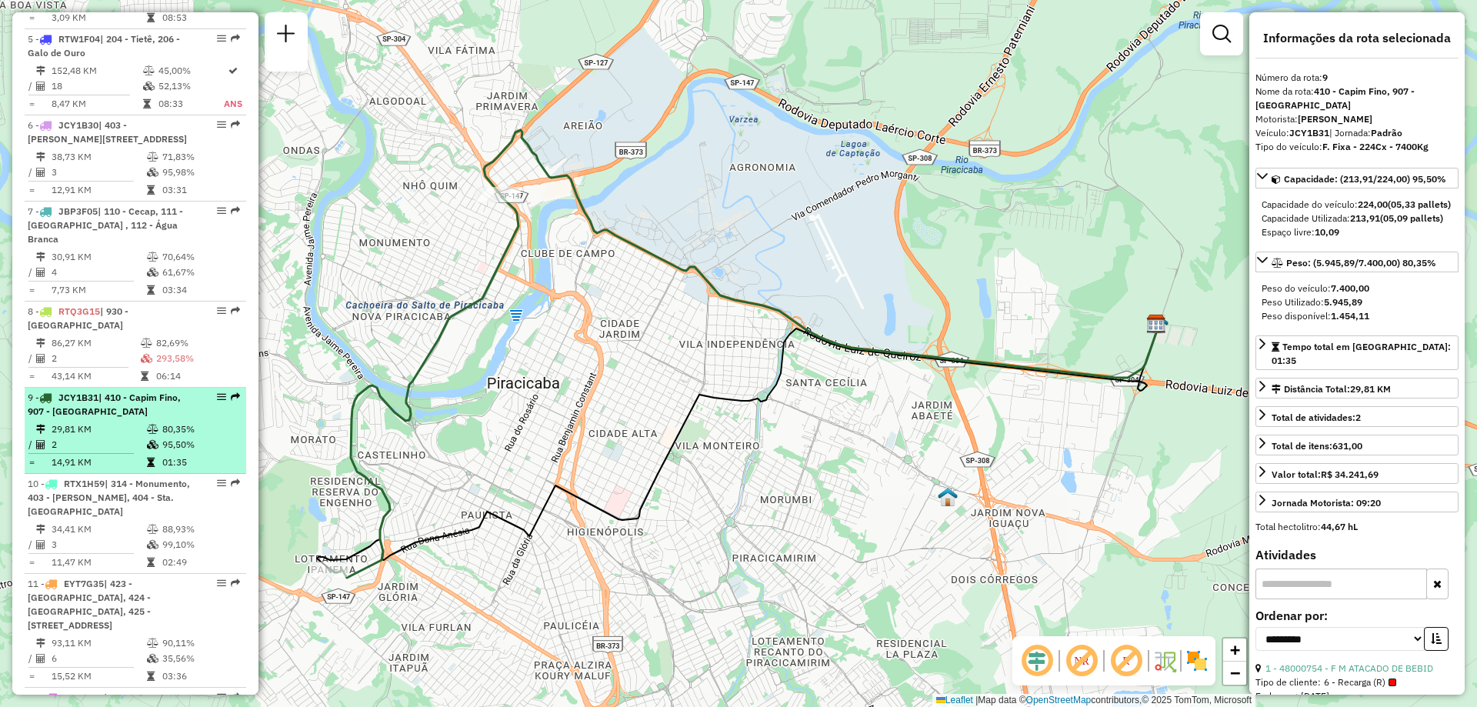
scroll to position [1077, 0]
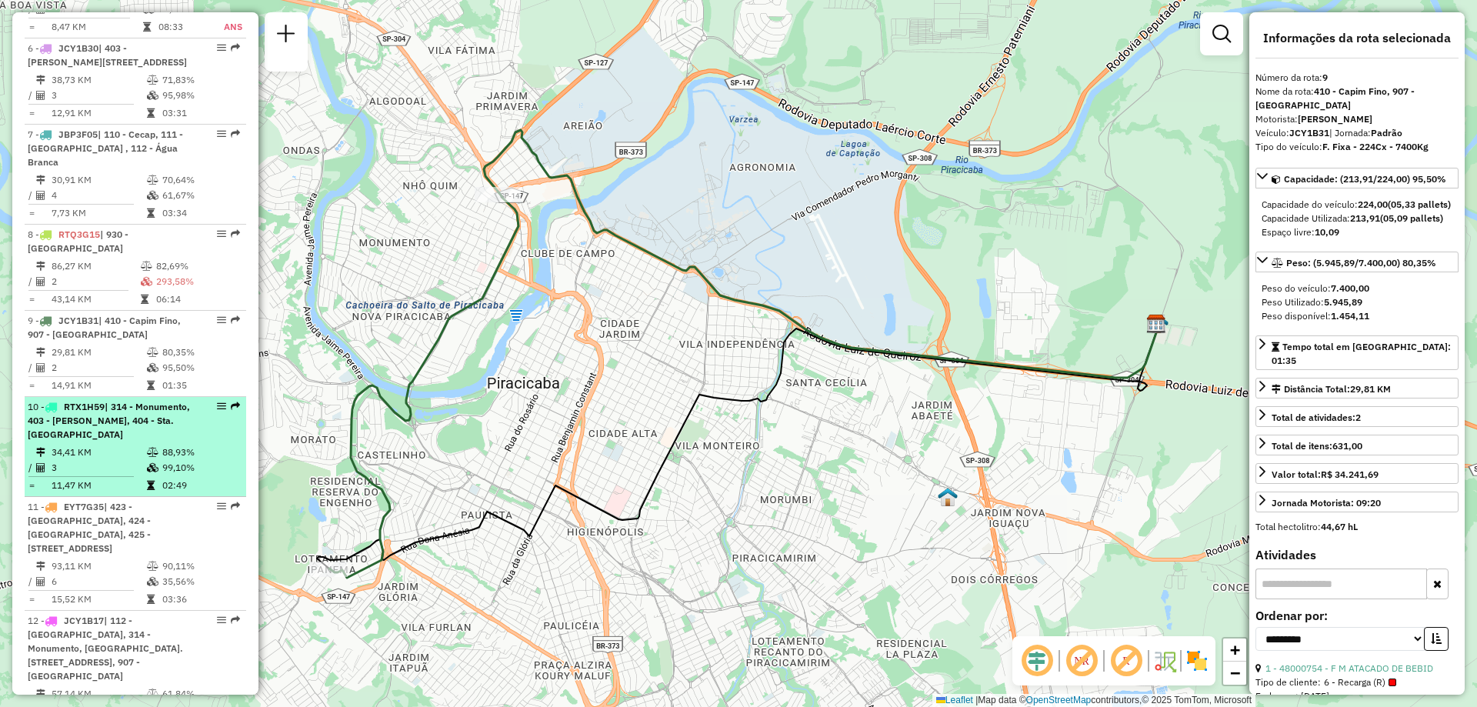
click at [217, 402] on em at bounding box center [221, 406] width 9 height 9
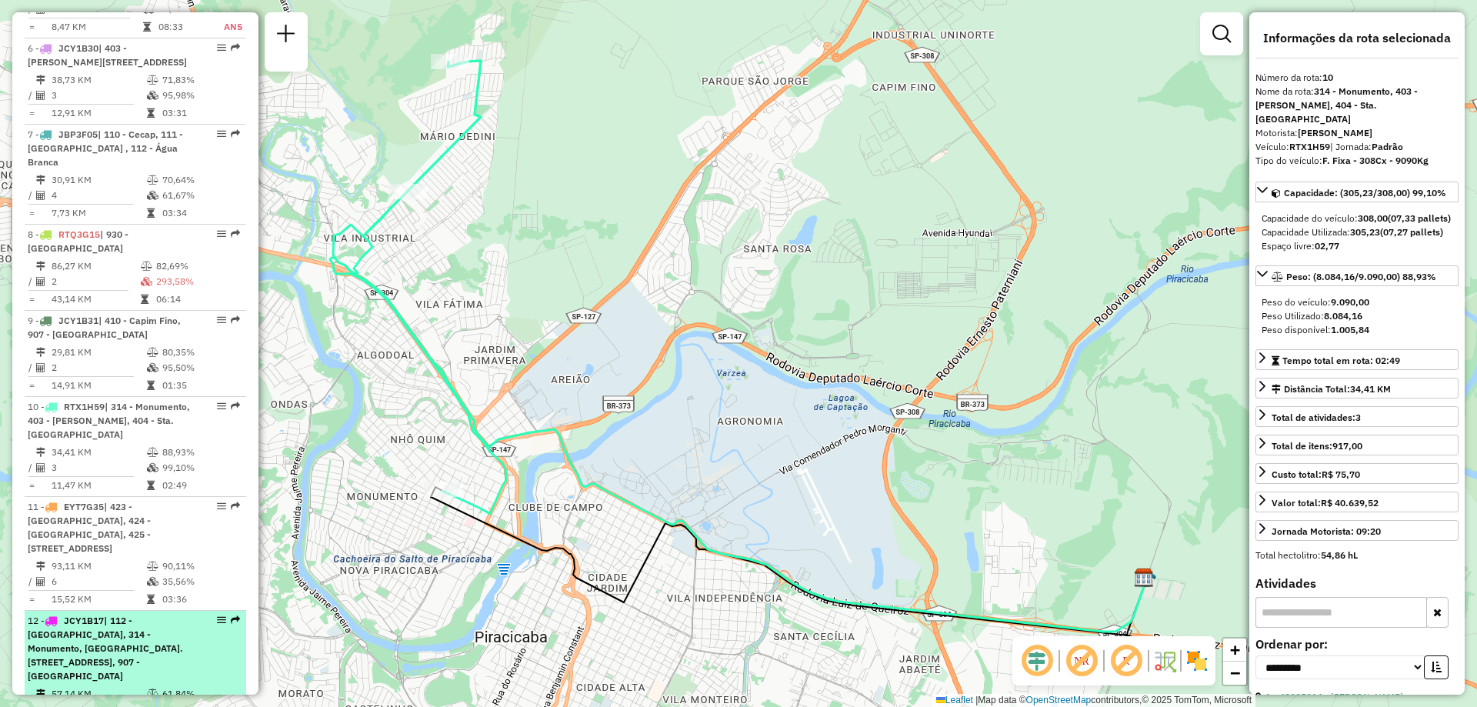
click at [217, 615] on em at bounding box center [221, 619] width 9 height 9
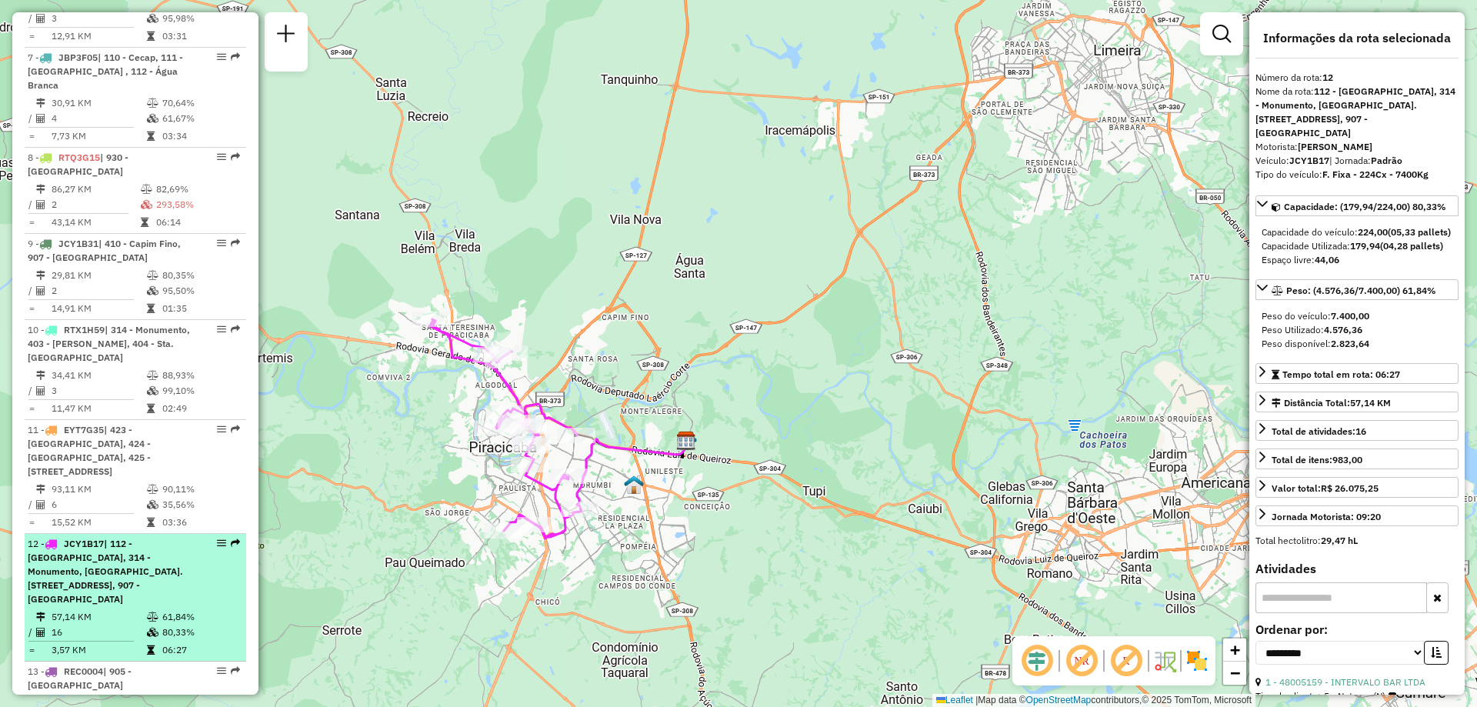
scroll to position [1231, 0]
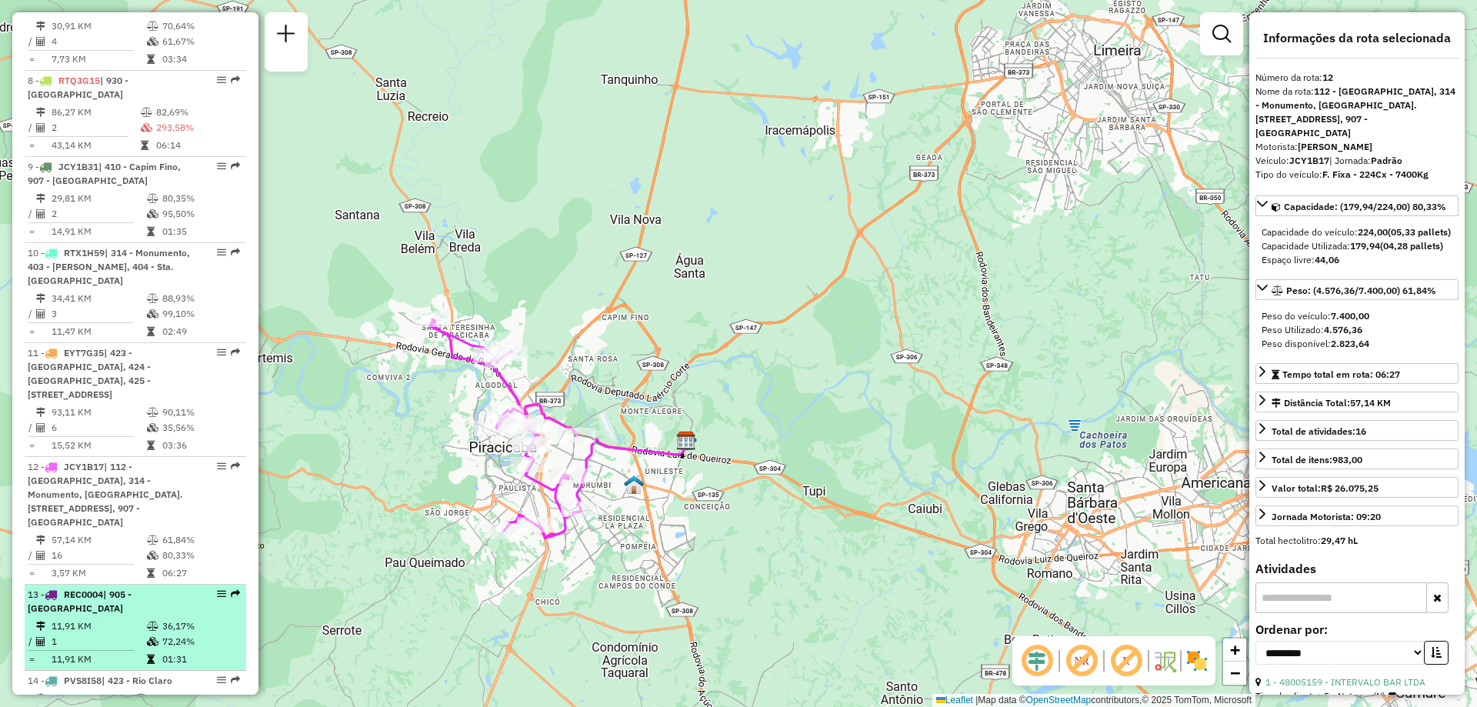
click at [217, 589] on em at bounding box center [221, 593] width 9 height 9
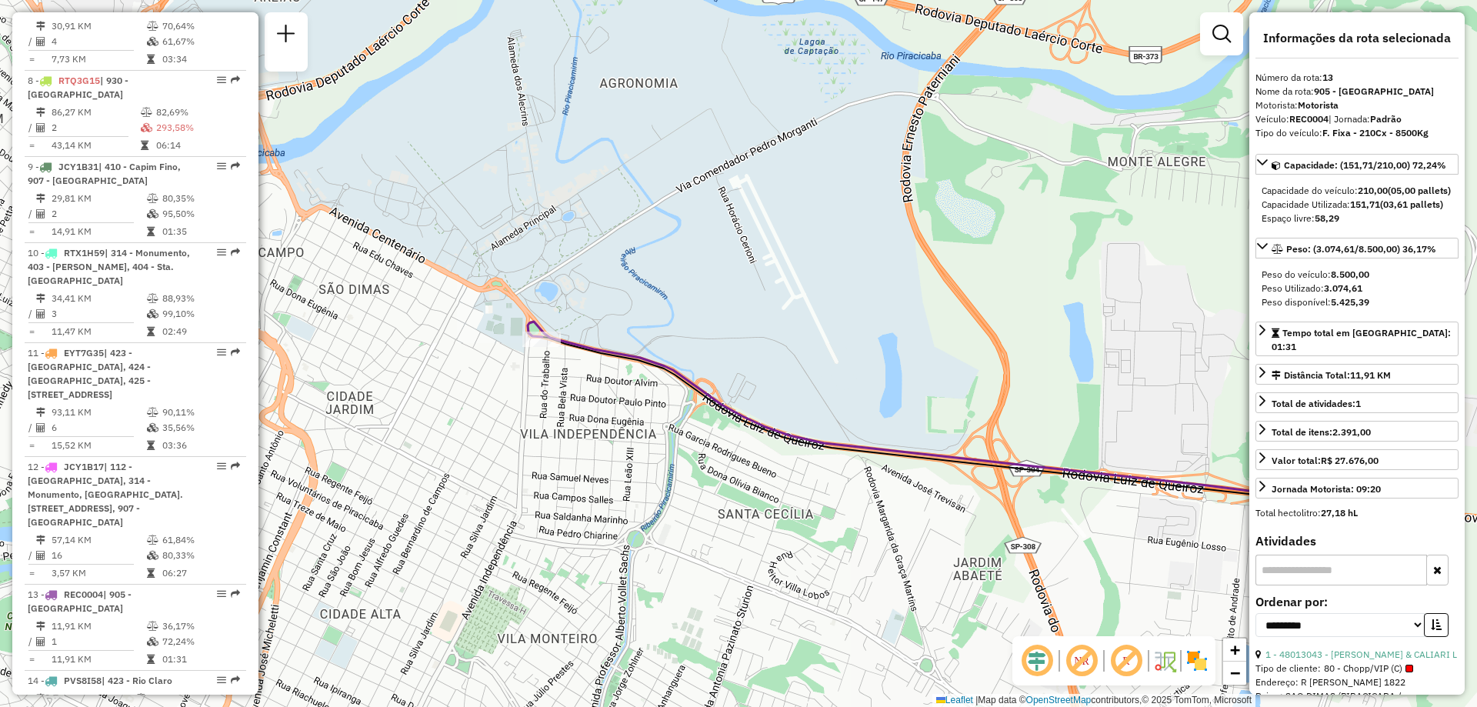
drag, startPoint x: 344, startPoint y: 418, endPoint x: 584, endPoint y: 489, distance: 250.2
click at [584, 489] on div "Janela de atendimento Grade de atendimento Capacidade Transportadoras Veículos …" at bounding box center [738, 353] width 1477 height 707
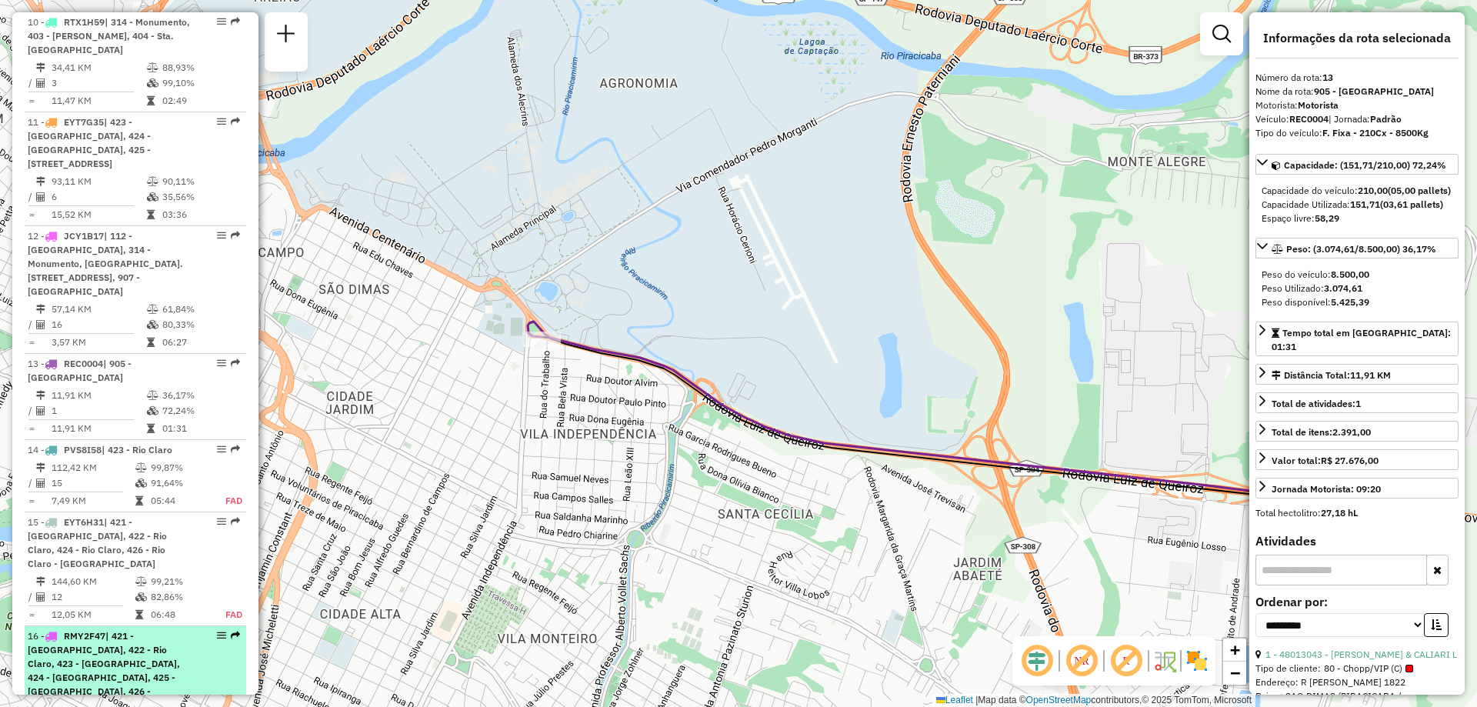
scroll to position [1616, 0]
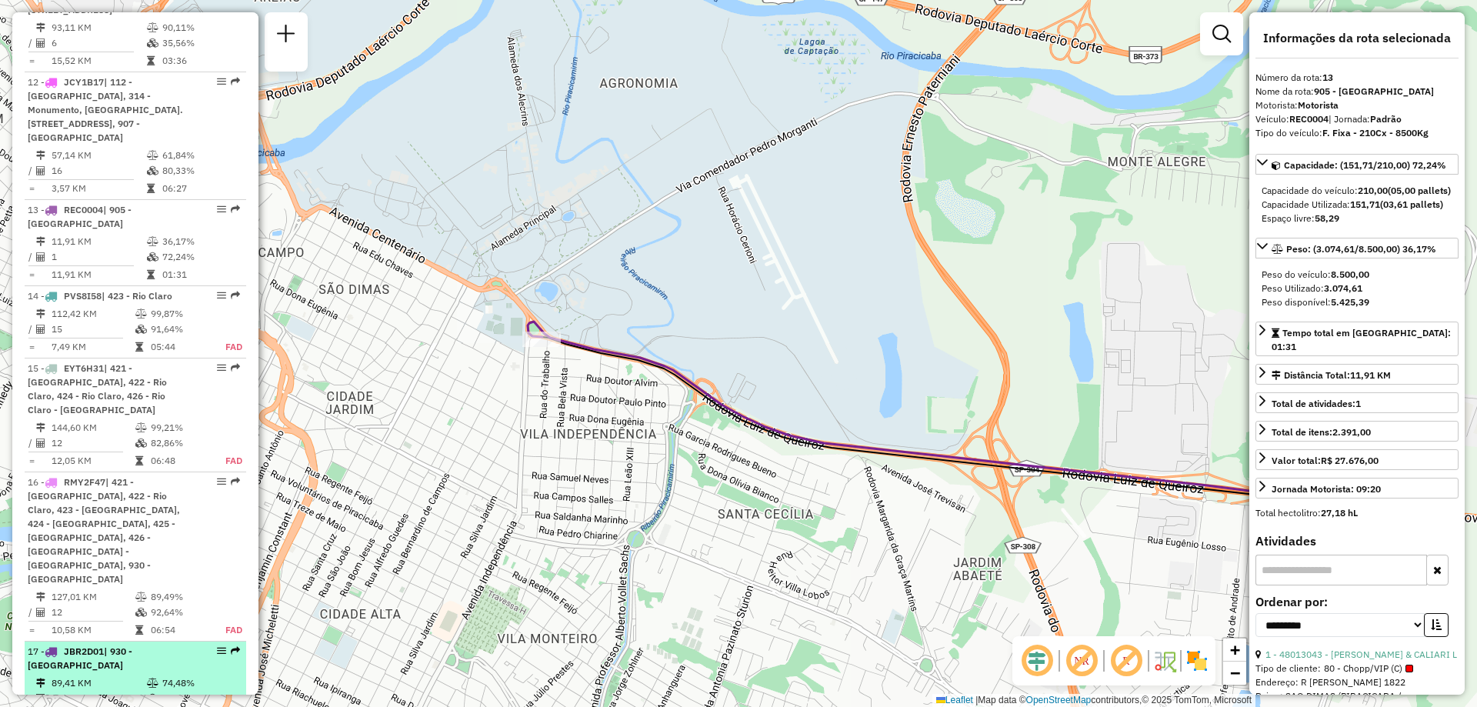
click at [217, 646] on em at bounding box center [221, 650] width 9 height 9
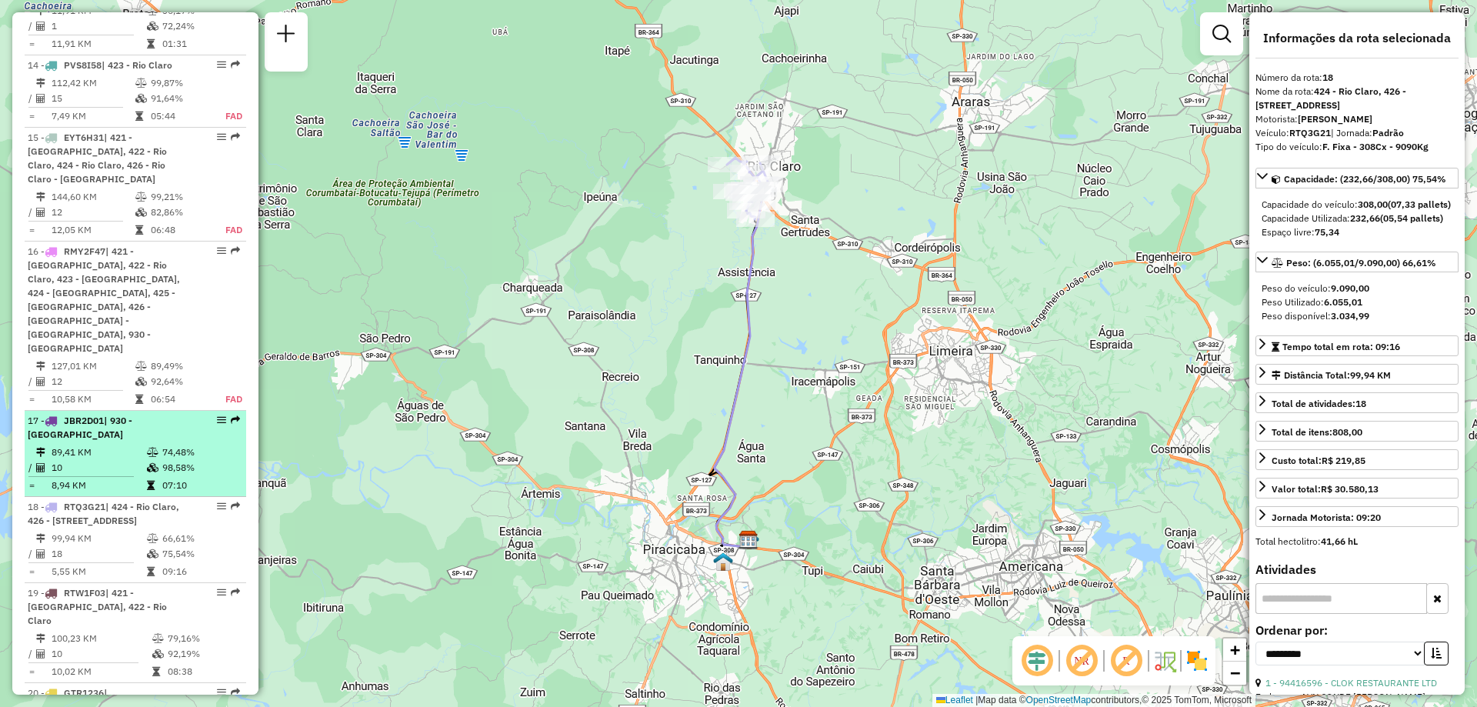
scroll to position [1923, 0]
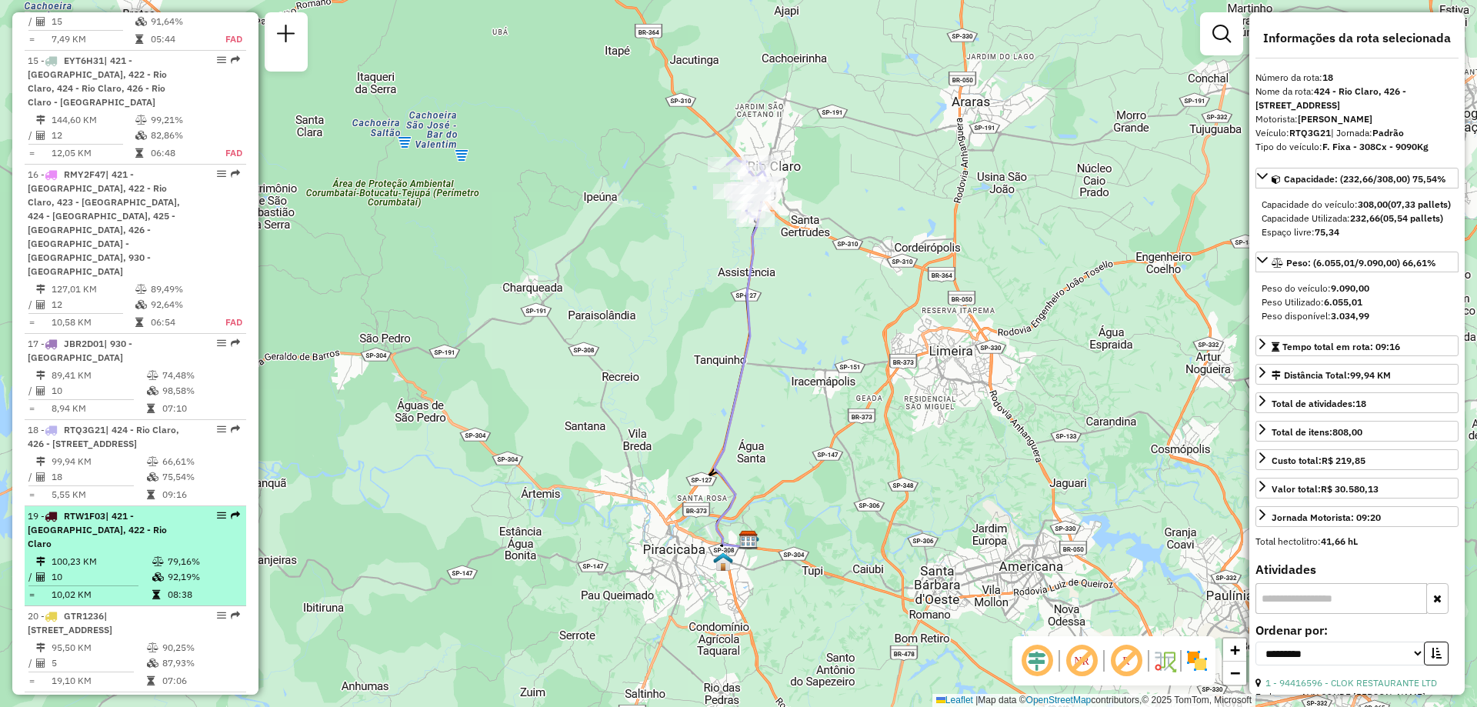
click at [217, 511] on em at bounding box center [221, 515] width 9 height 9
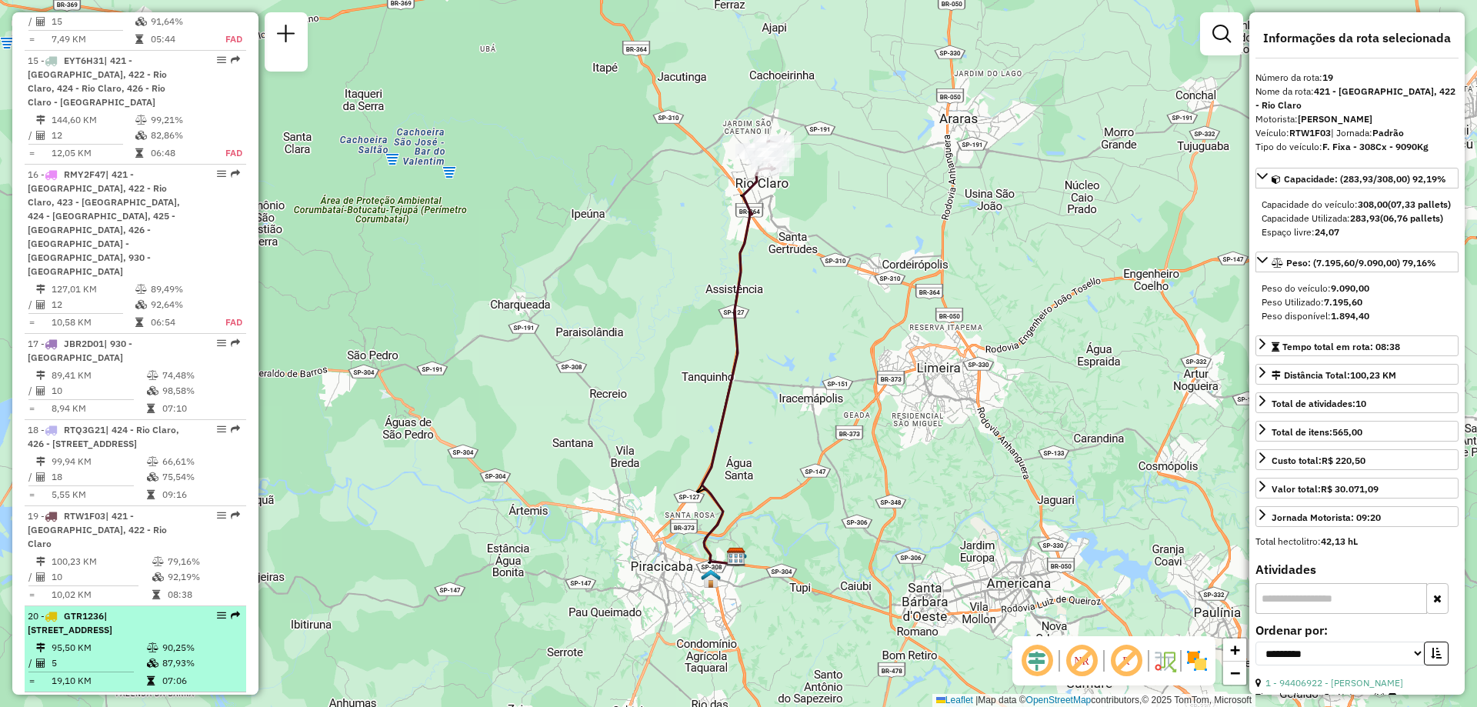
click at [217, 611] on em at bounding box center [221, 615] width 9 height 9
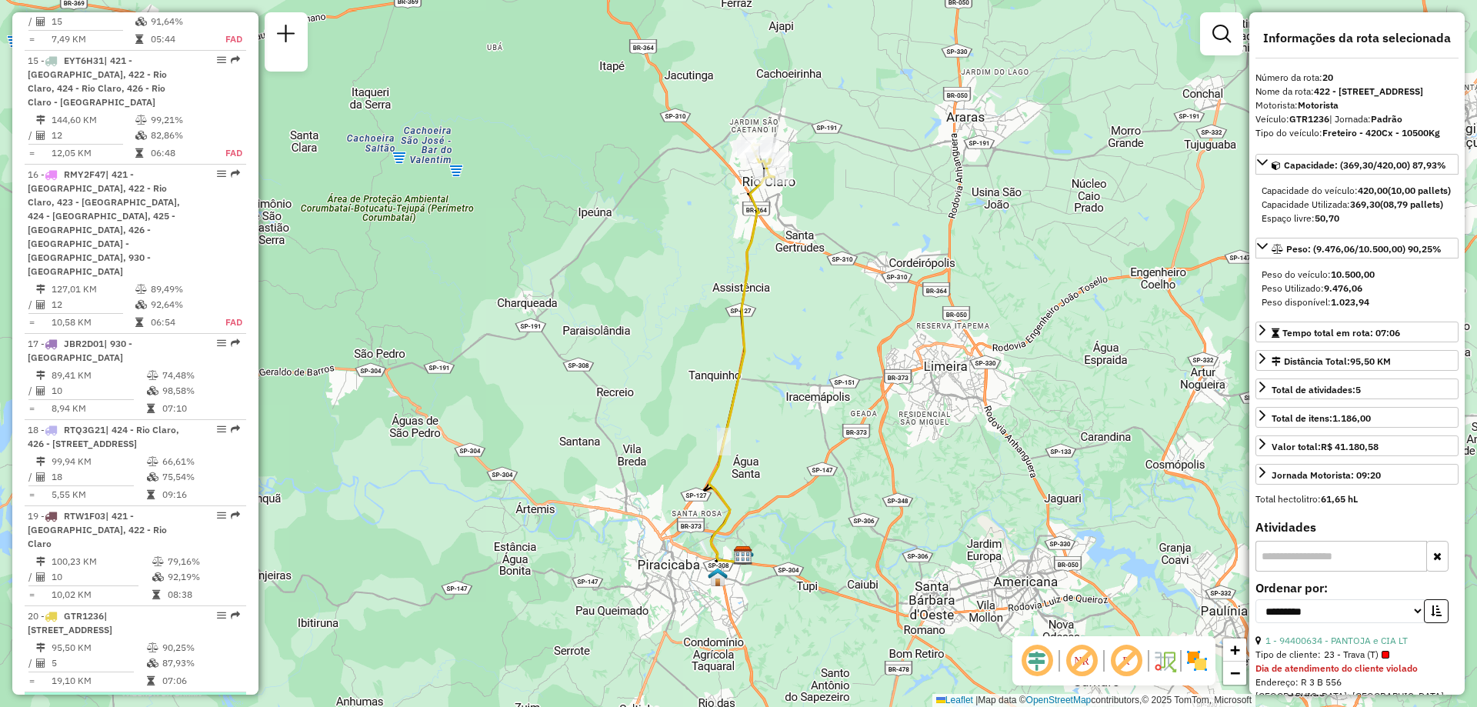
click at [218, 695] on div "21 - RTT2D10 | 408 - Sta. Maria da Serra" at bounding box center [135, 709] width 215 height 28
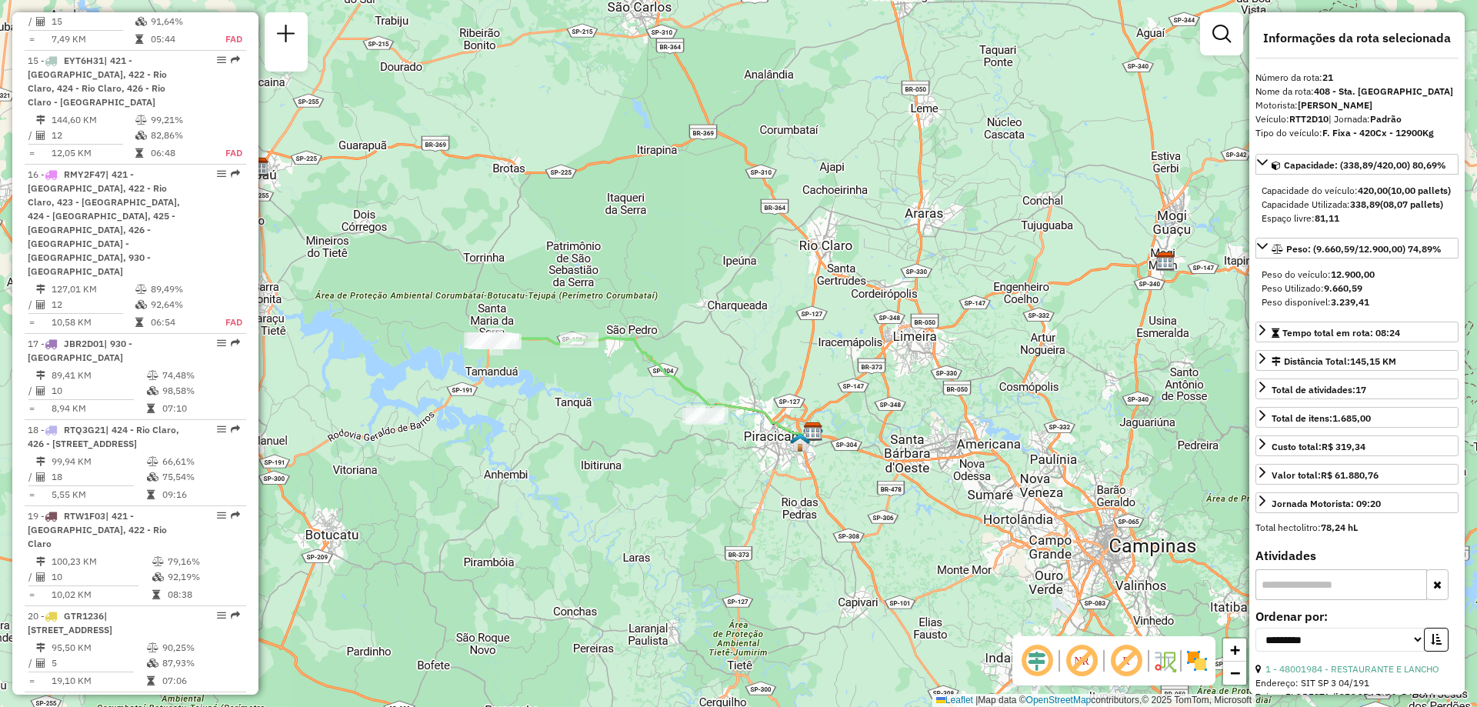
drag, startPoint x: 504, startPoint y: 405, endPoint x: 542, endPoint y: 417, distance: 40.4
click at [542, 417] on div "Janela de atendimento Grade de atendimento Capacidade Transportadoras Veículos …" at bounding box center [738, 353] width 1477 height 707
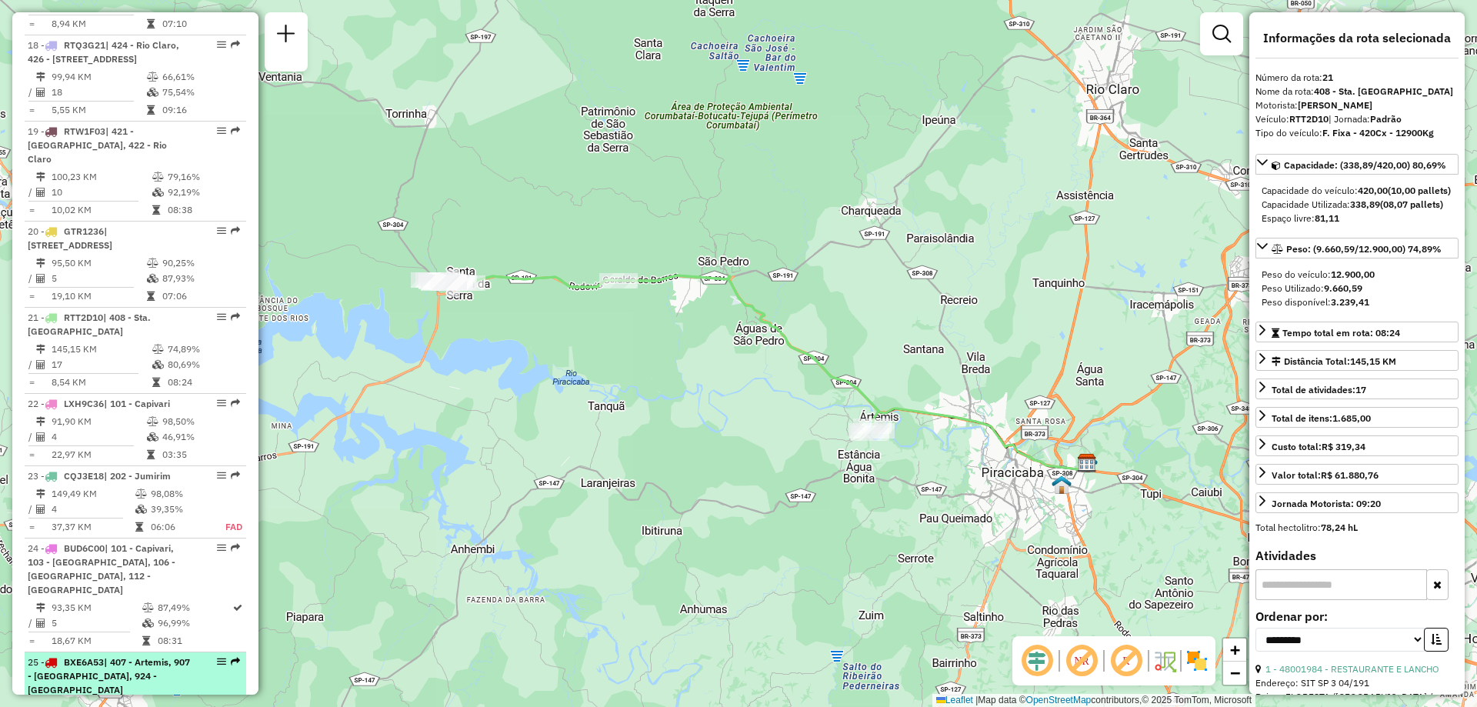
scroll to position [2385, 0]
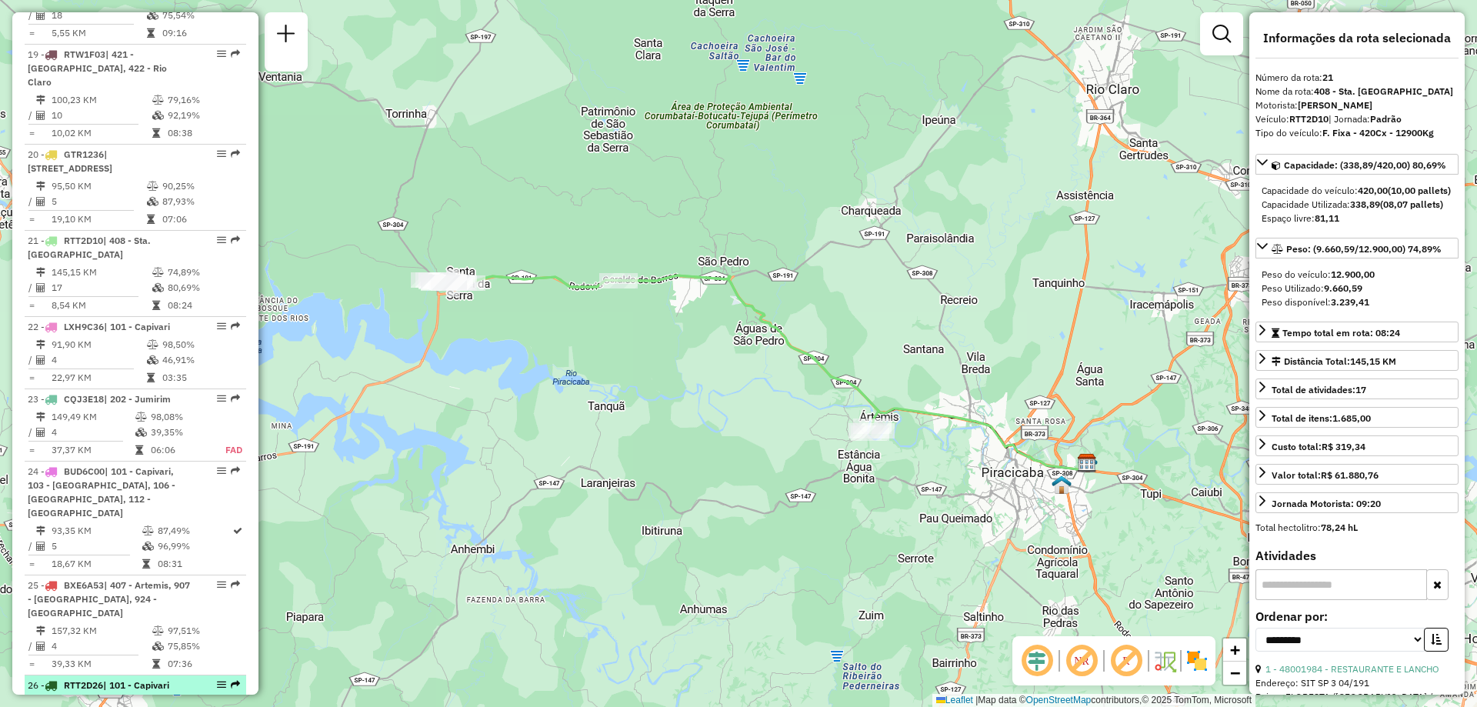
click at [217, 680] on em at bounding box center [221, 684] width 9 height 9
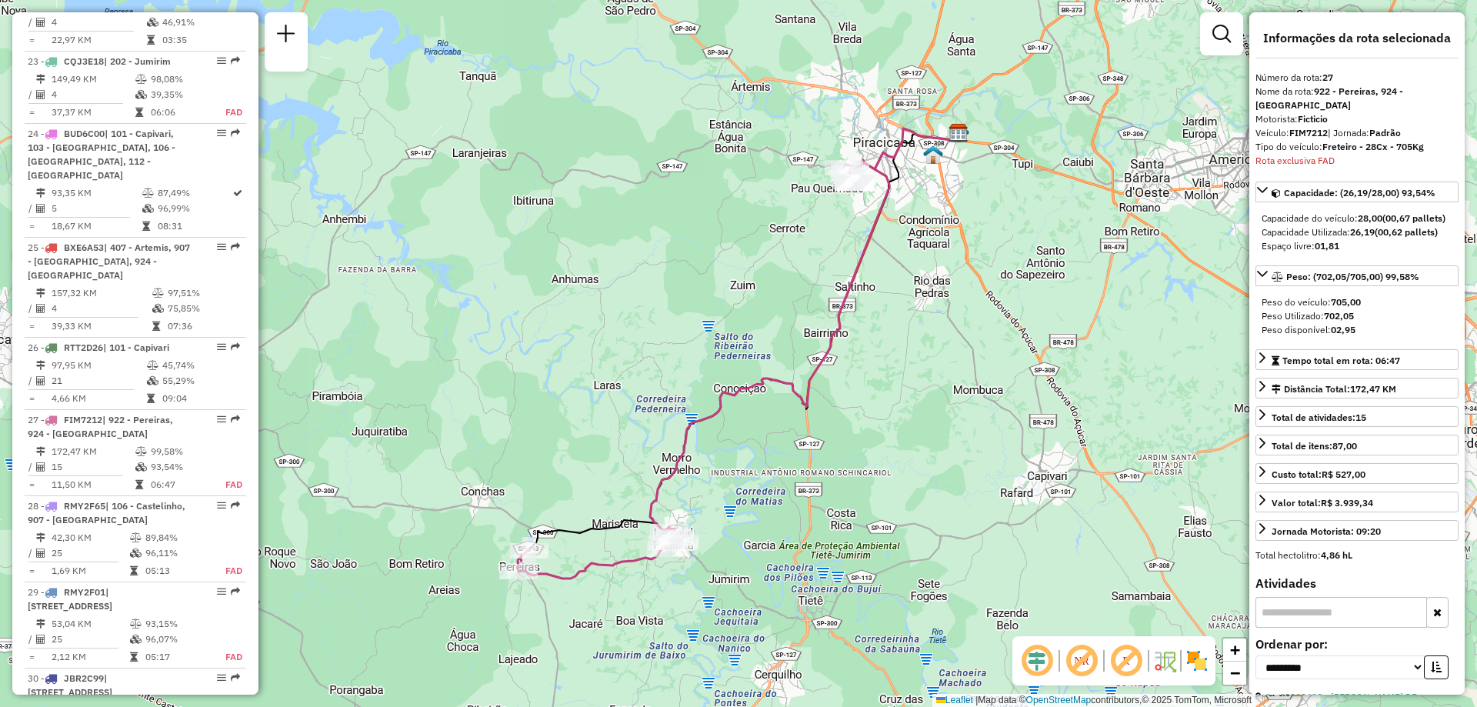
scroll to position [2996, 0]
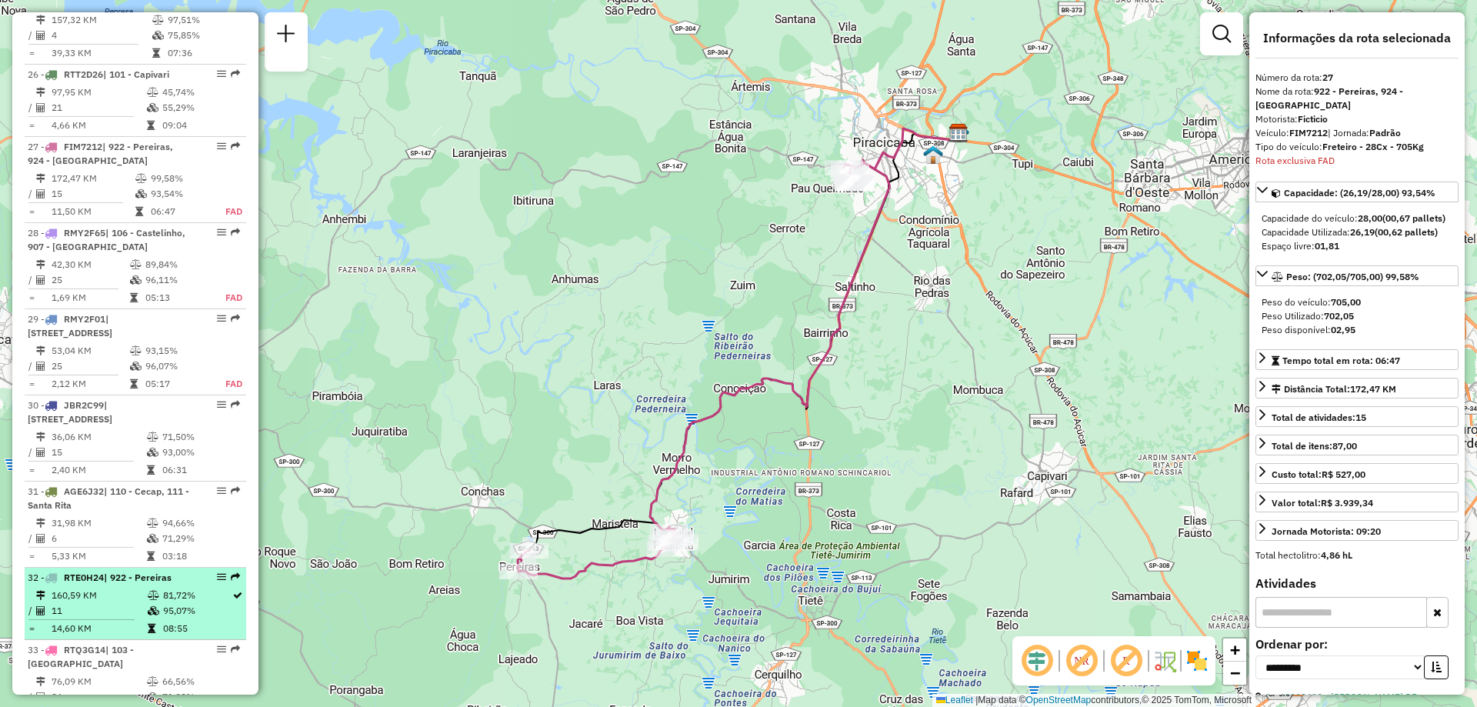
click at [217, 572] on em at bounding box center [221, 576] width 9 height 9
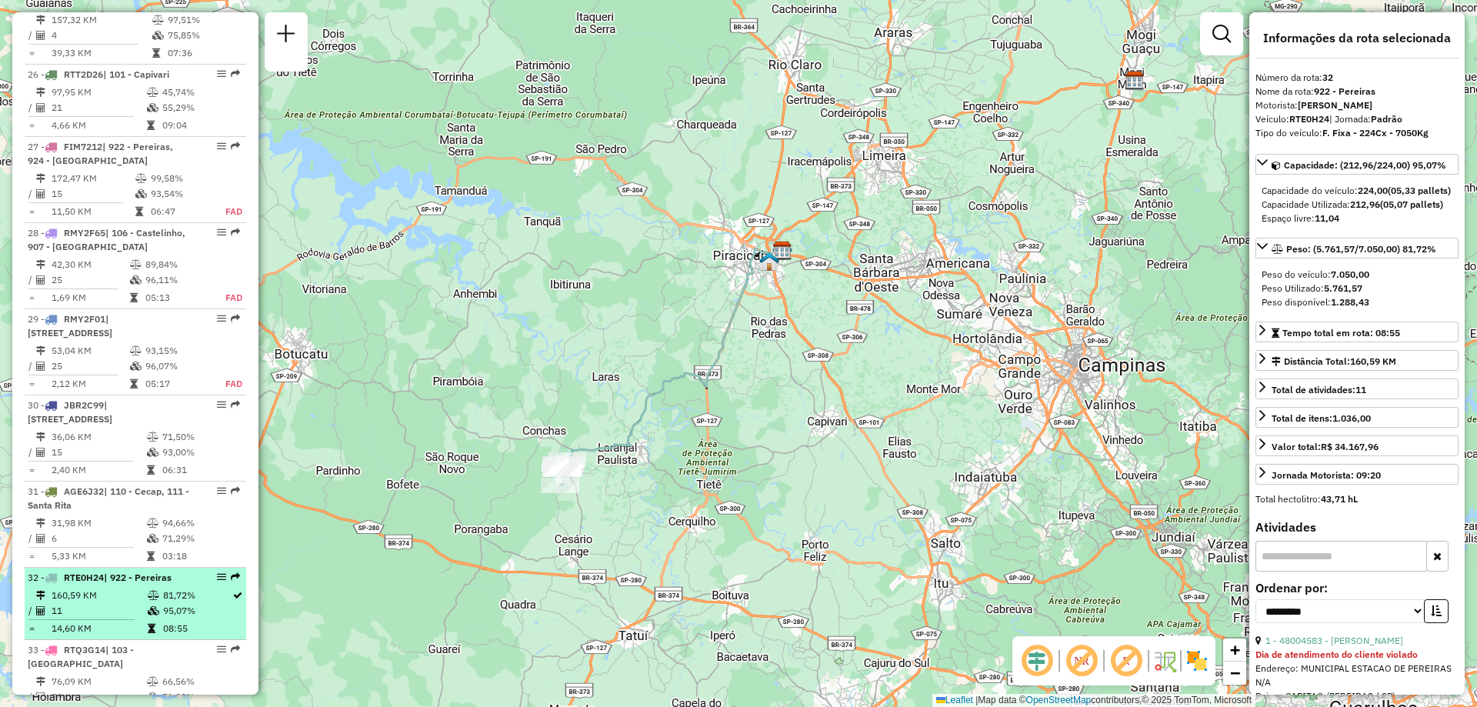
scroll to position [3227, 0]
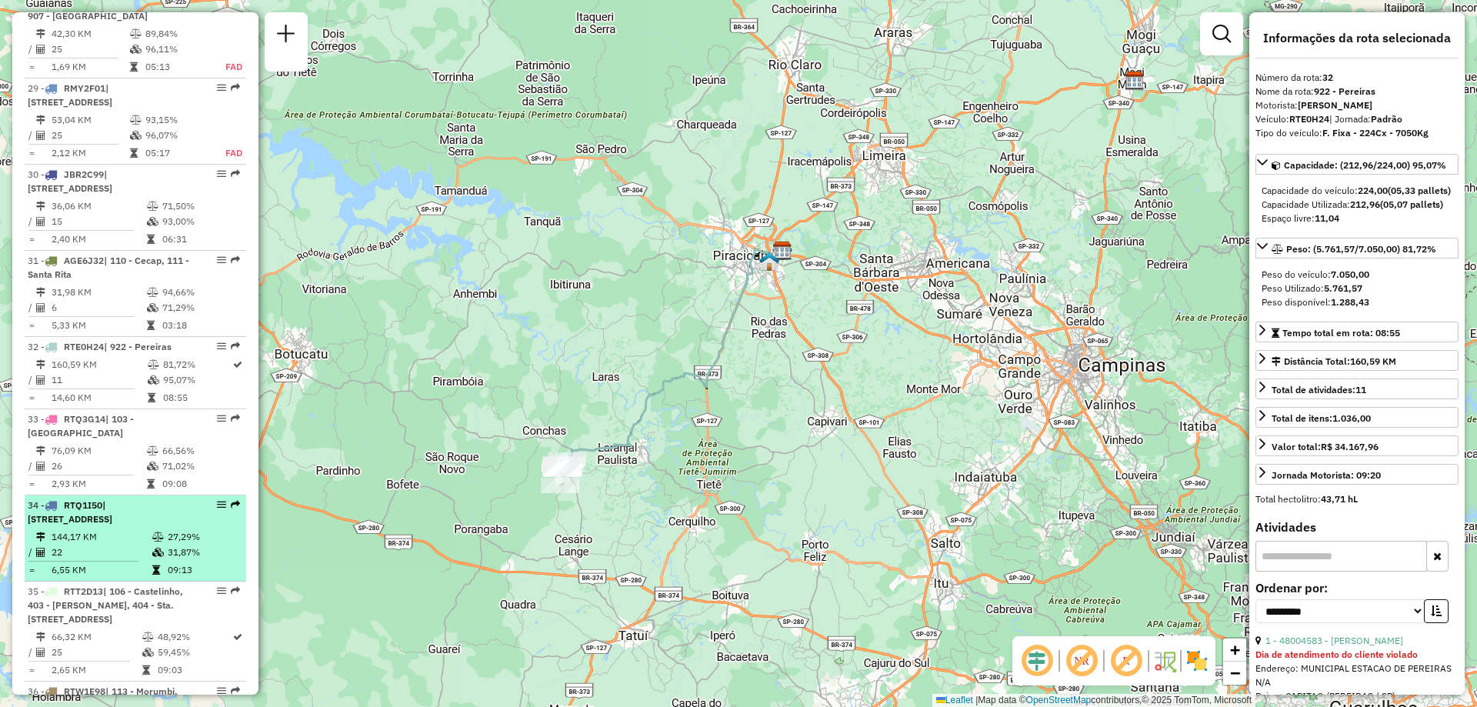
click at [217, 499] on div "34 - RTQ1I50 | 101 - Capivari, 102 - Jardim Imperial" at bounding box center [135, 513] width 215 height 28
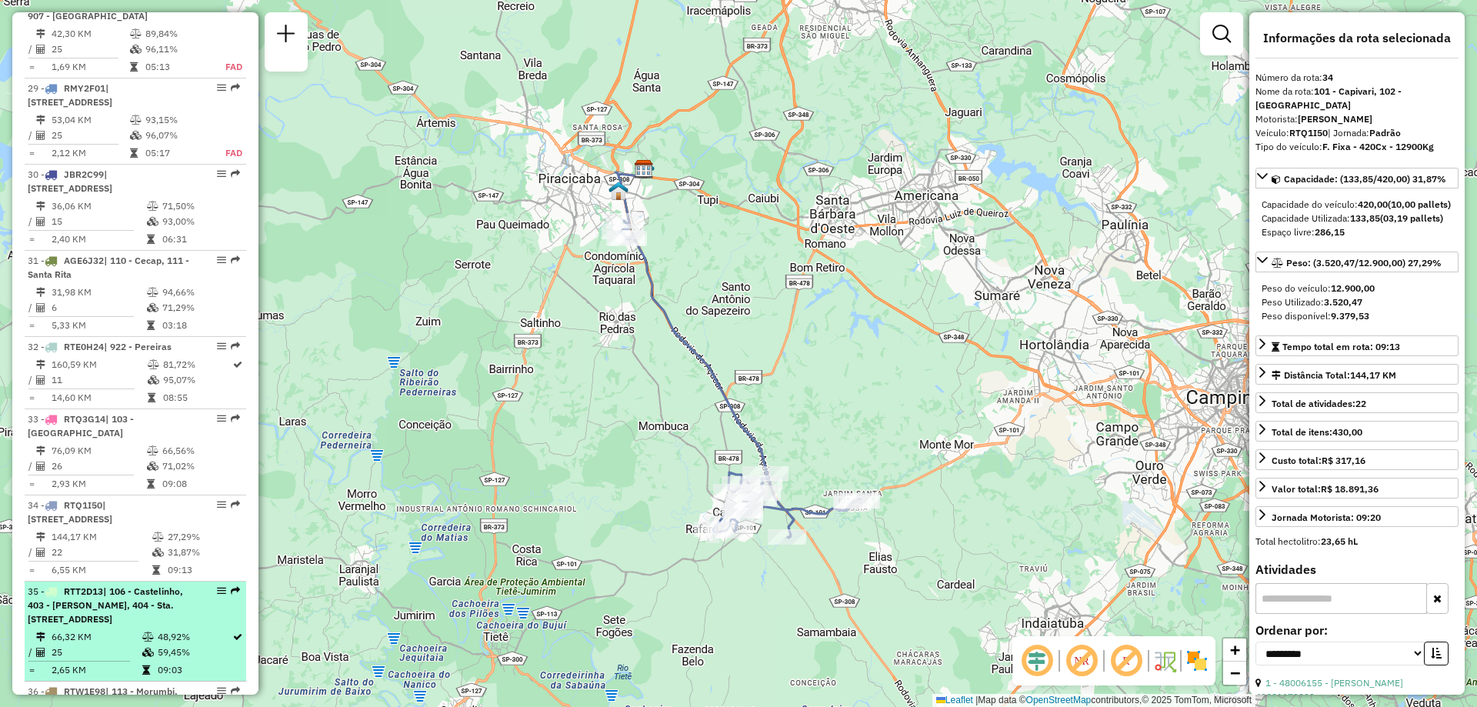
click at [217, 586] on em at bounding box center [221, 590] width 9 height 9
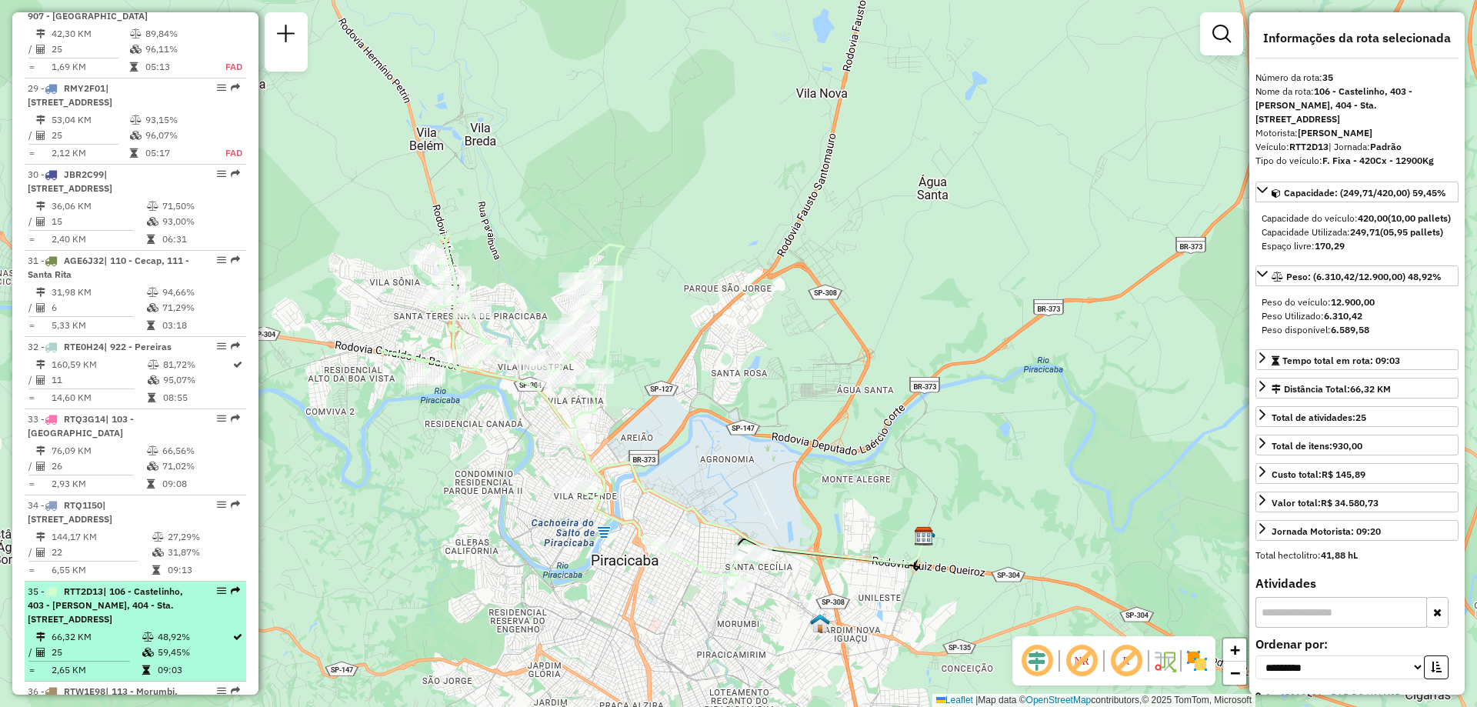
click at [217, 586] on em at bounding box center [221, 590] width 9 height 9
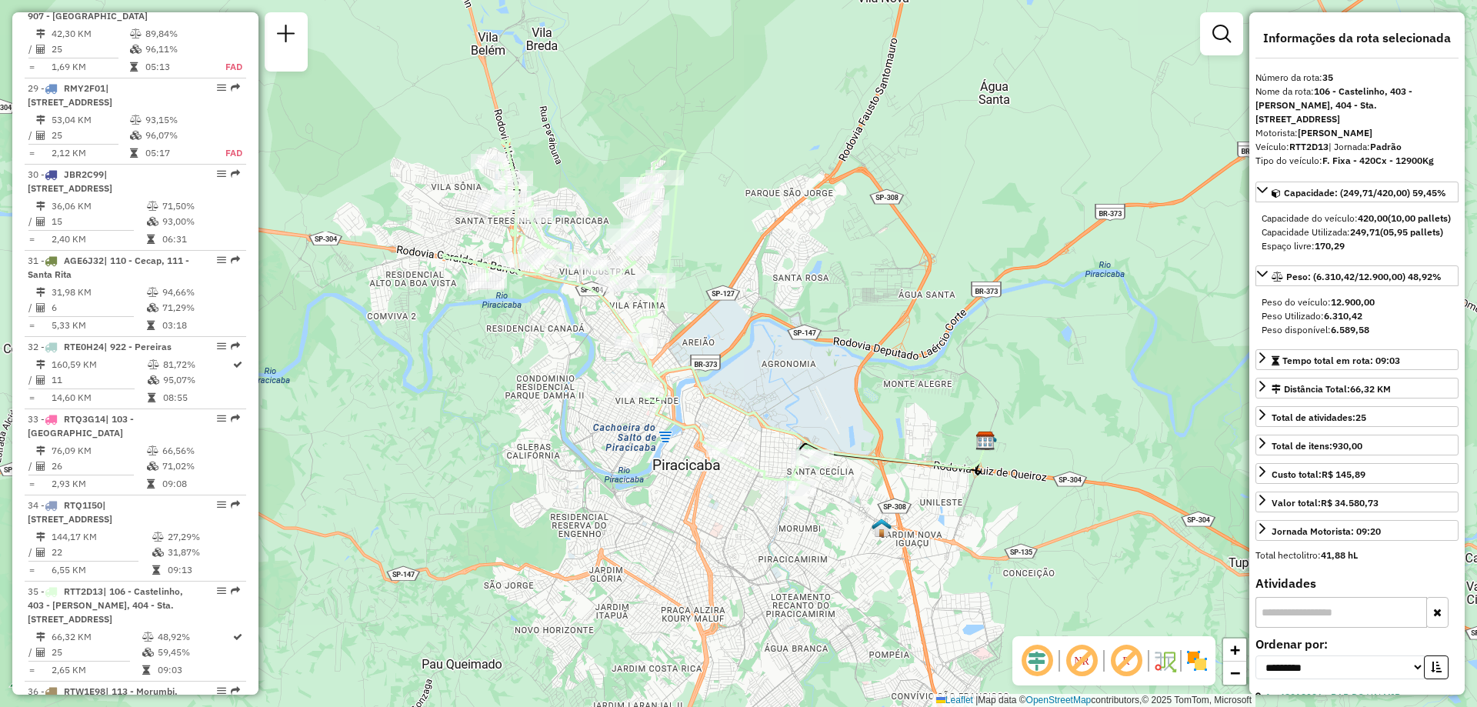
drag, startPoint x: 705, startPoint y: 369, endPoint x: 757, endPoint y: 296, distance: 89.3
click at [757, 296] on div "Janela de atendimento Grade de atendimento Capacidade Transportadoras Veículos …" at bounding box center [738, 353] width 1477 height 707
click at [212, 686] on div at bounding box center [217, 690] width 46 height 9
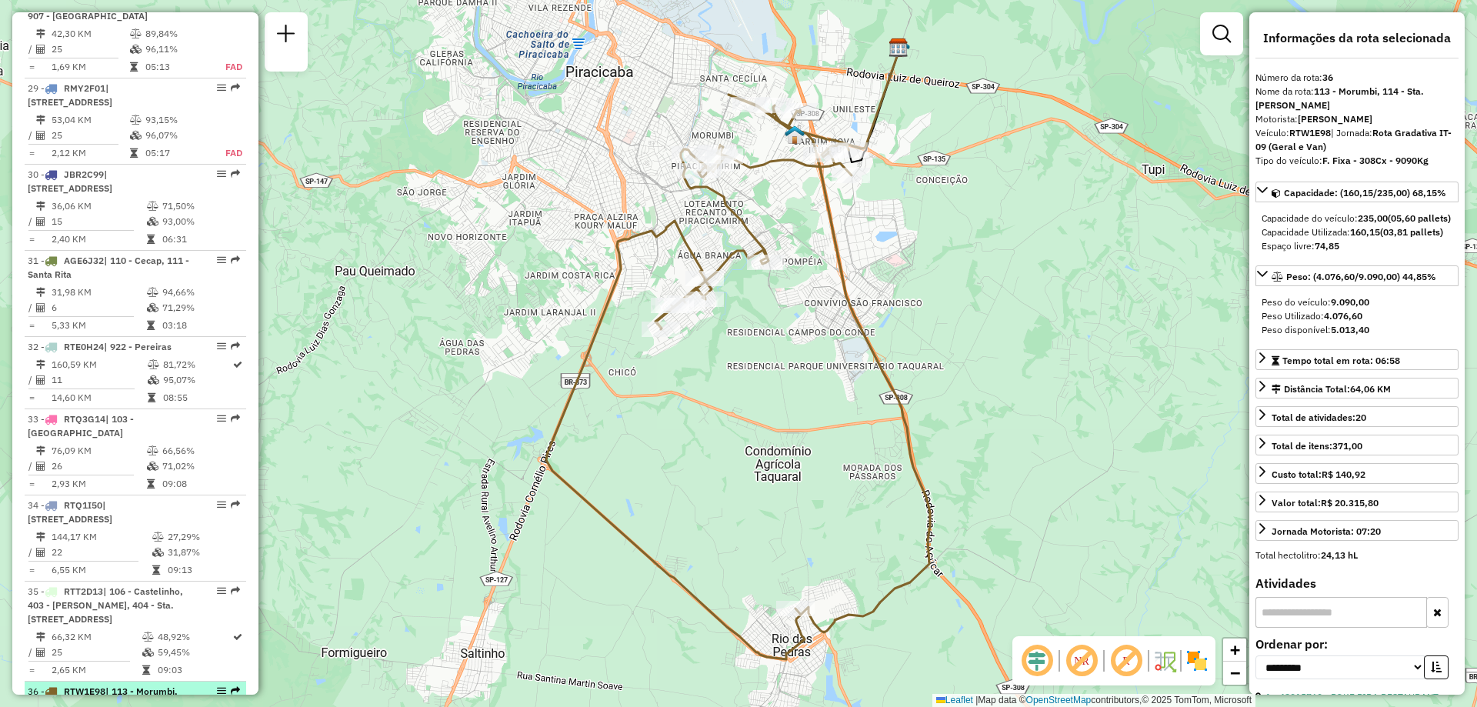
scroll to position [3303, 0]
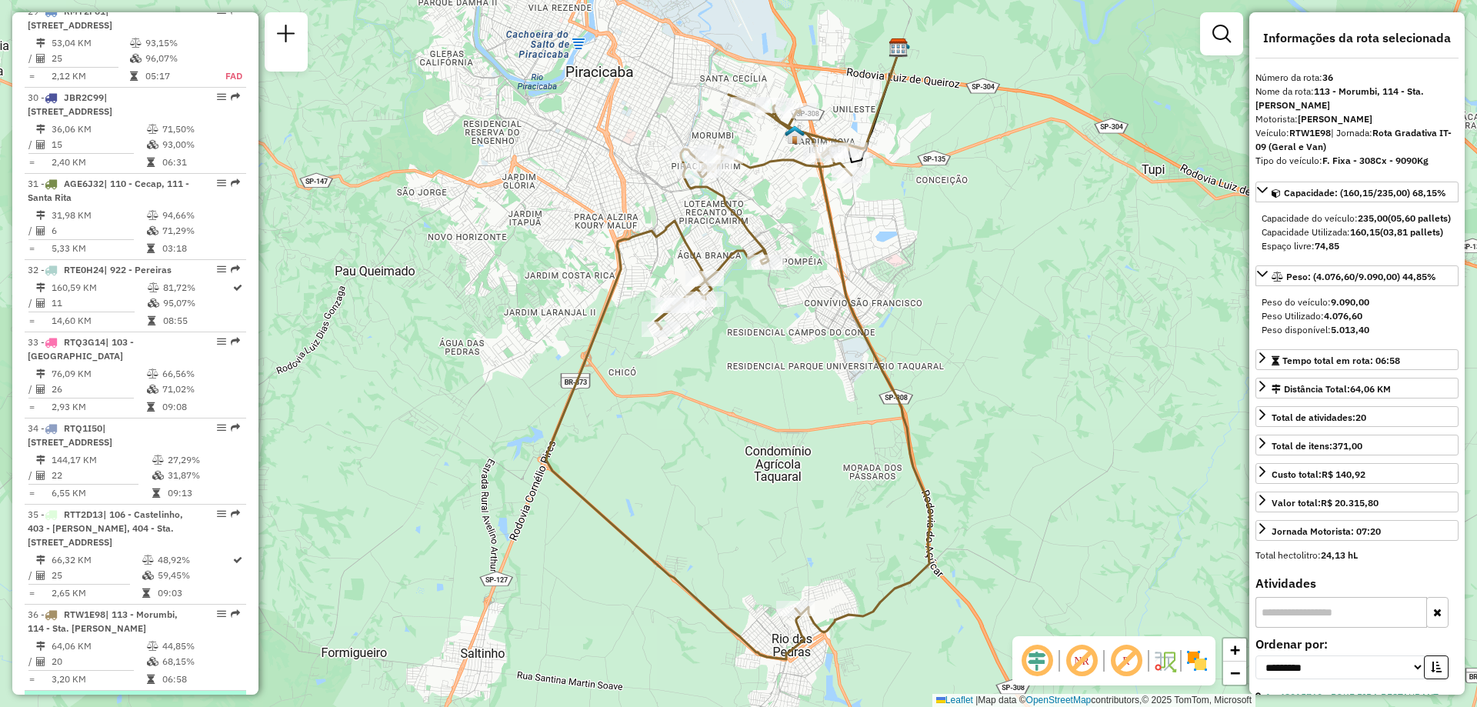
click at [218, 695] on em at bounding box center [221, 699] width 9 height 9
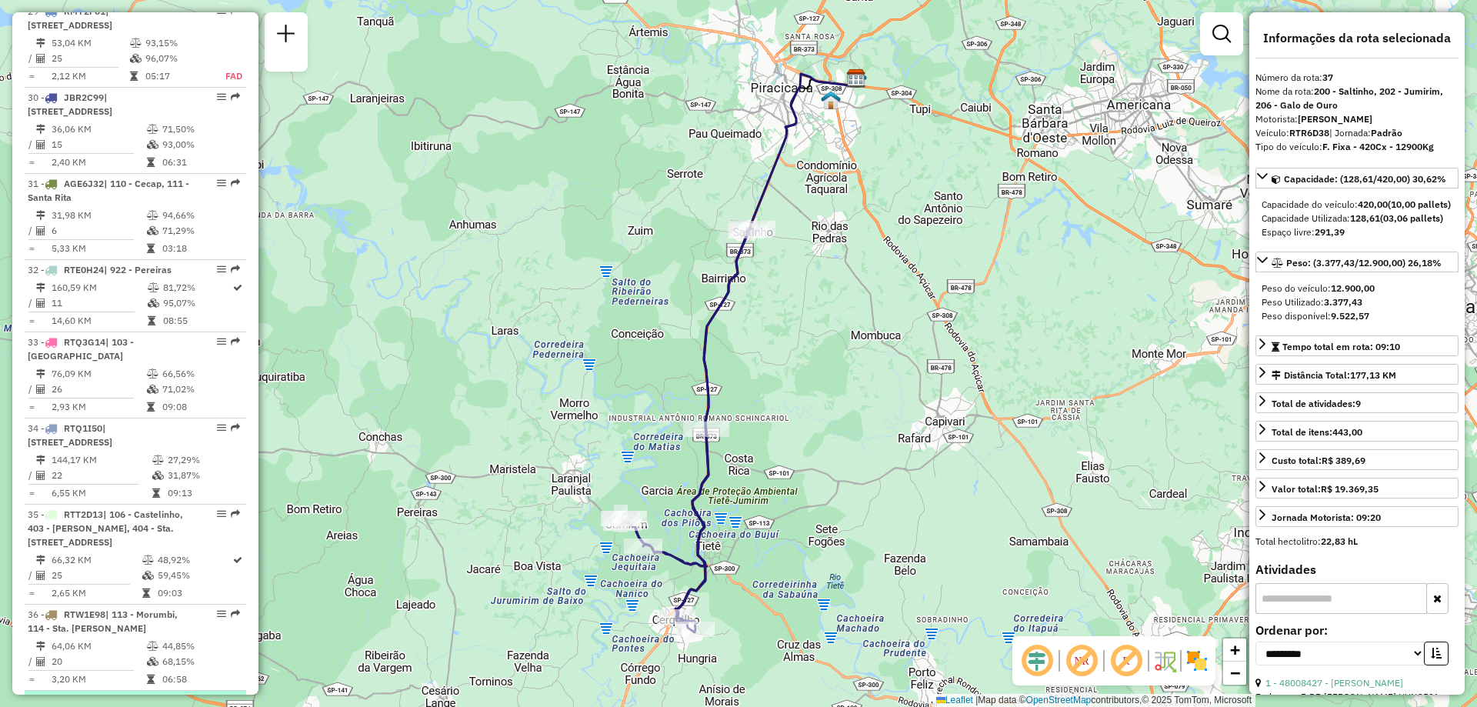
scroll to position [3380, 0]
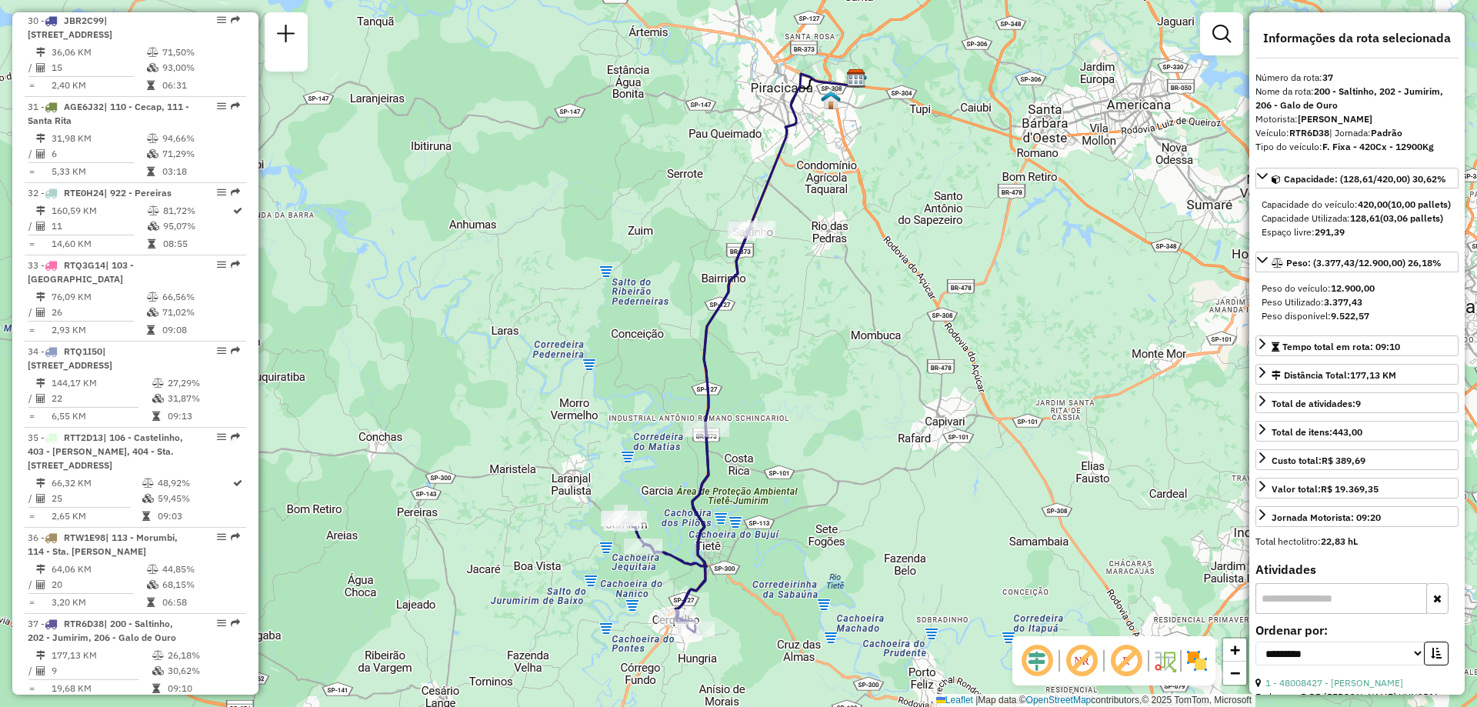
click at [217, 705] on em at bounding box center [221, 709] width 9 height 9
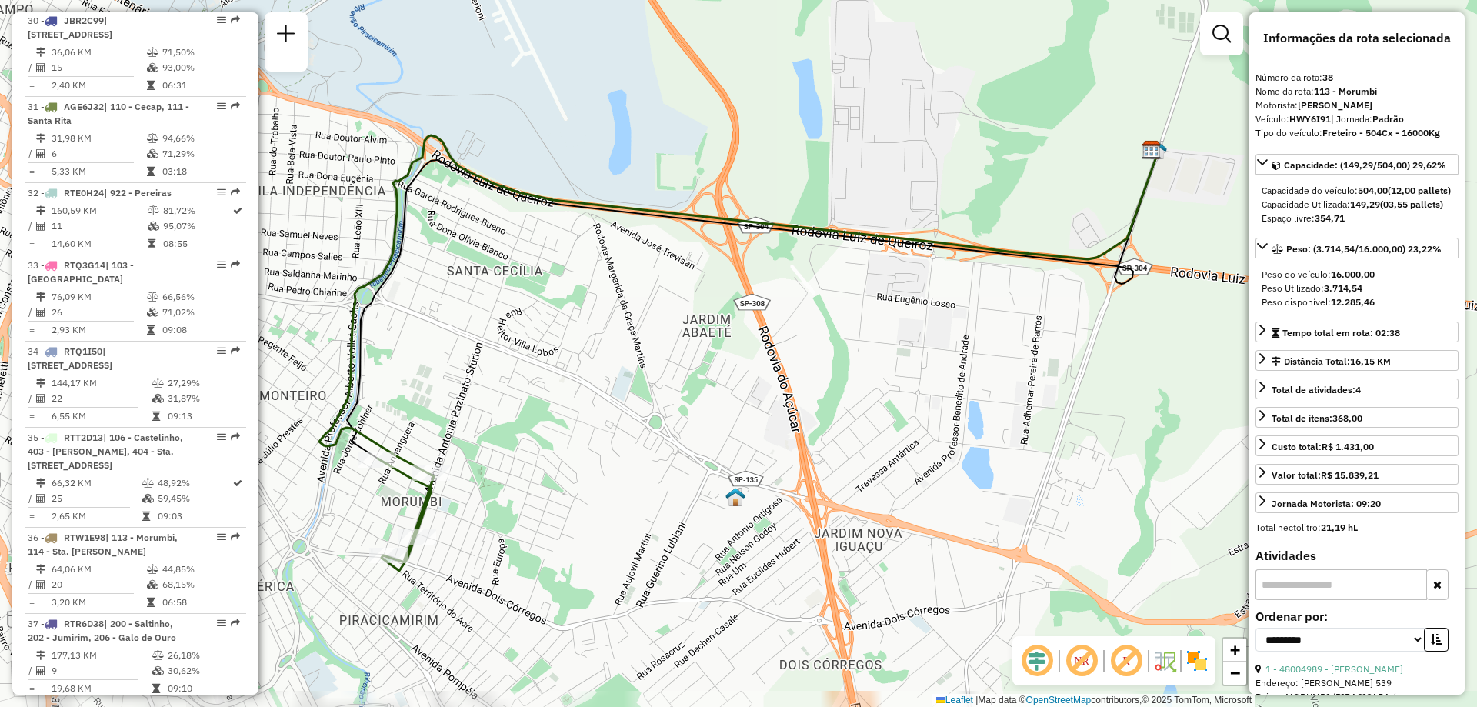
scroll to position [3611, 0]
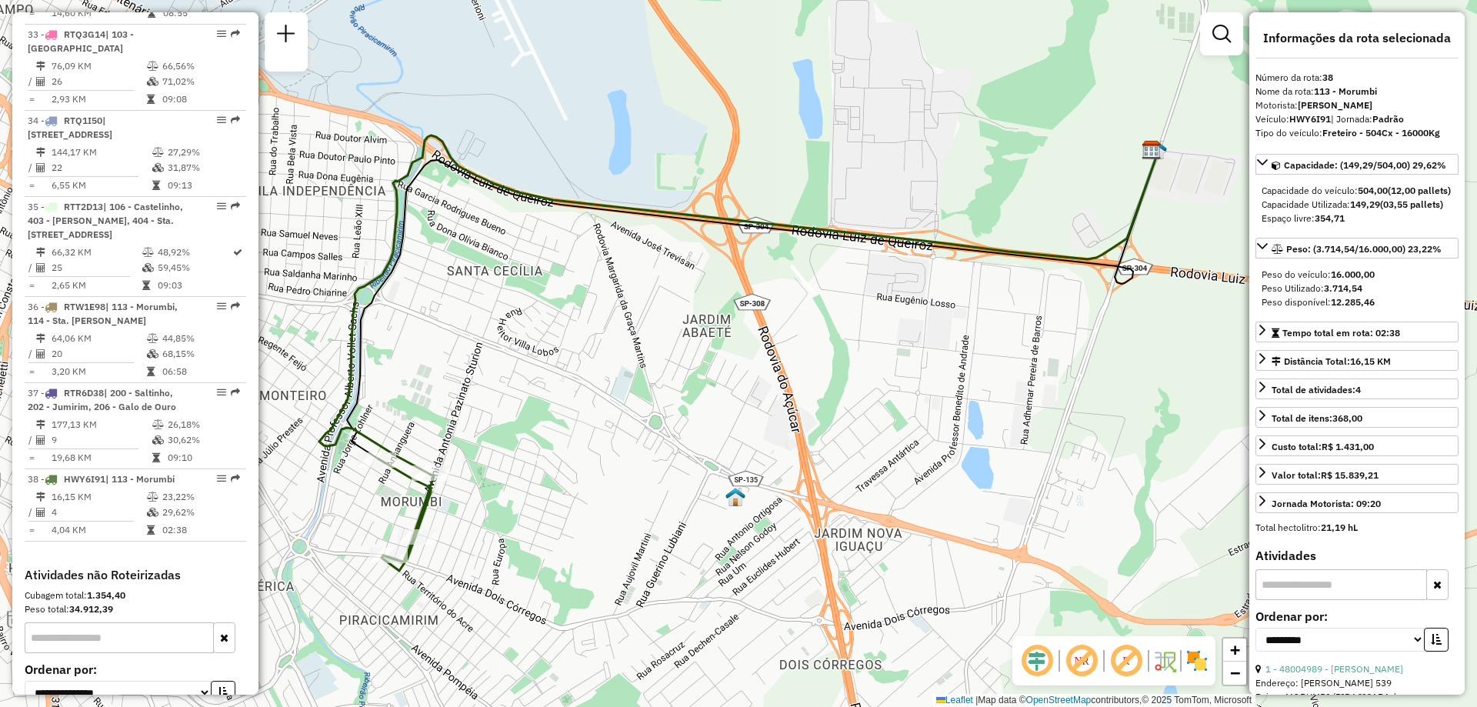
click at [739, 426] on div "Janela de atendimento Grade de atendimento Capacidade Transportadoras Veículos …" at bounding box center [738, 353] width 1477 height 707
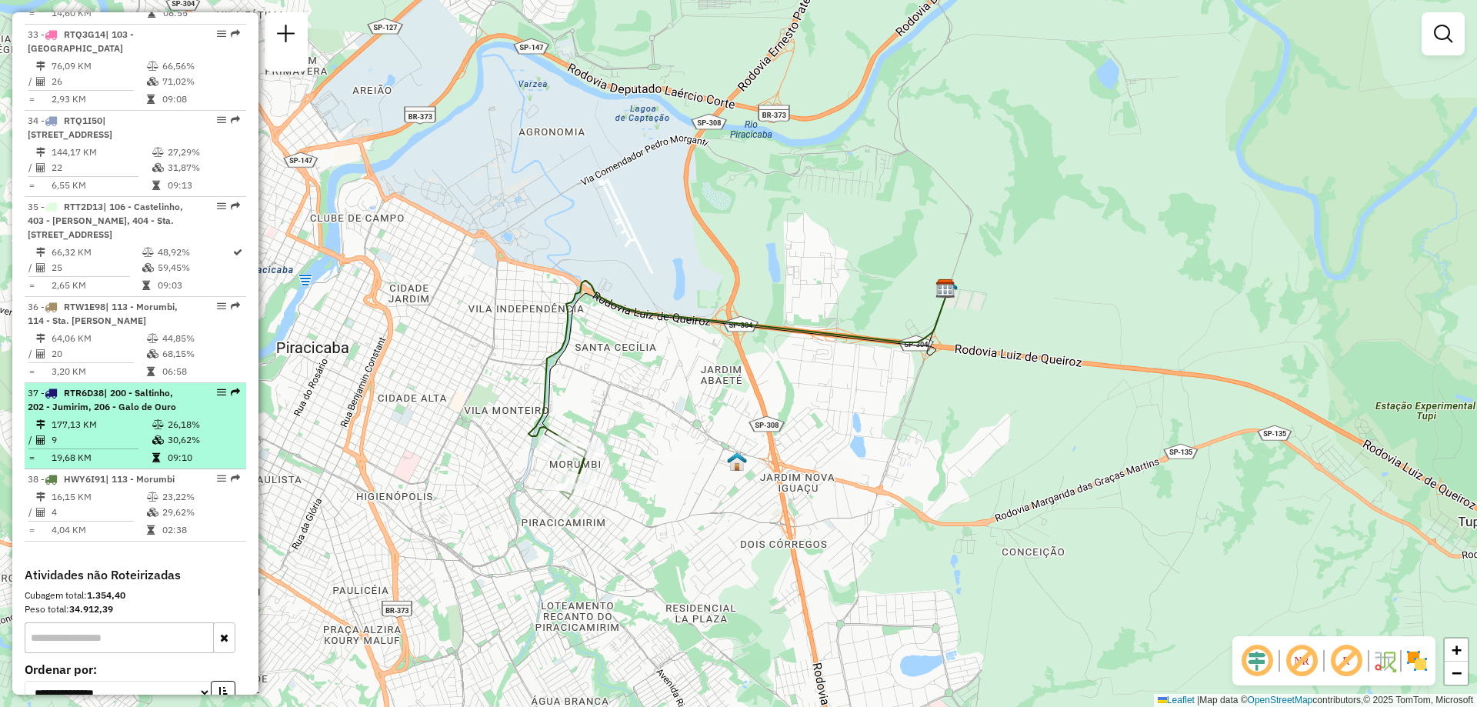
click at [217, 388] on em at bounding box center [221, 392] width 9 height 9
select select "**********"
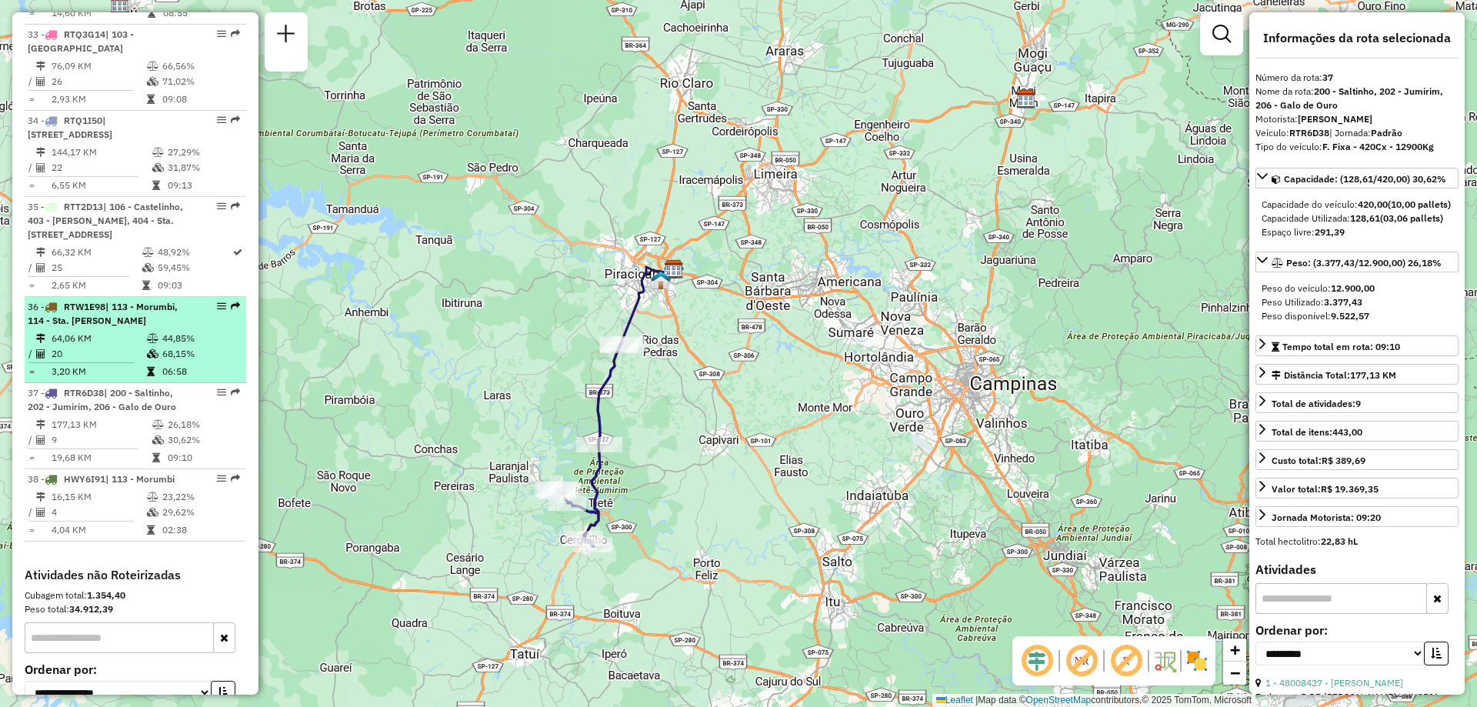
click at [217, 302] on em at bounding box center [221, 306] width 9 height 9
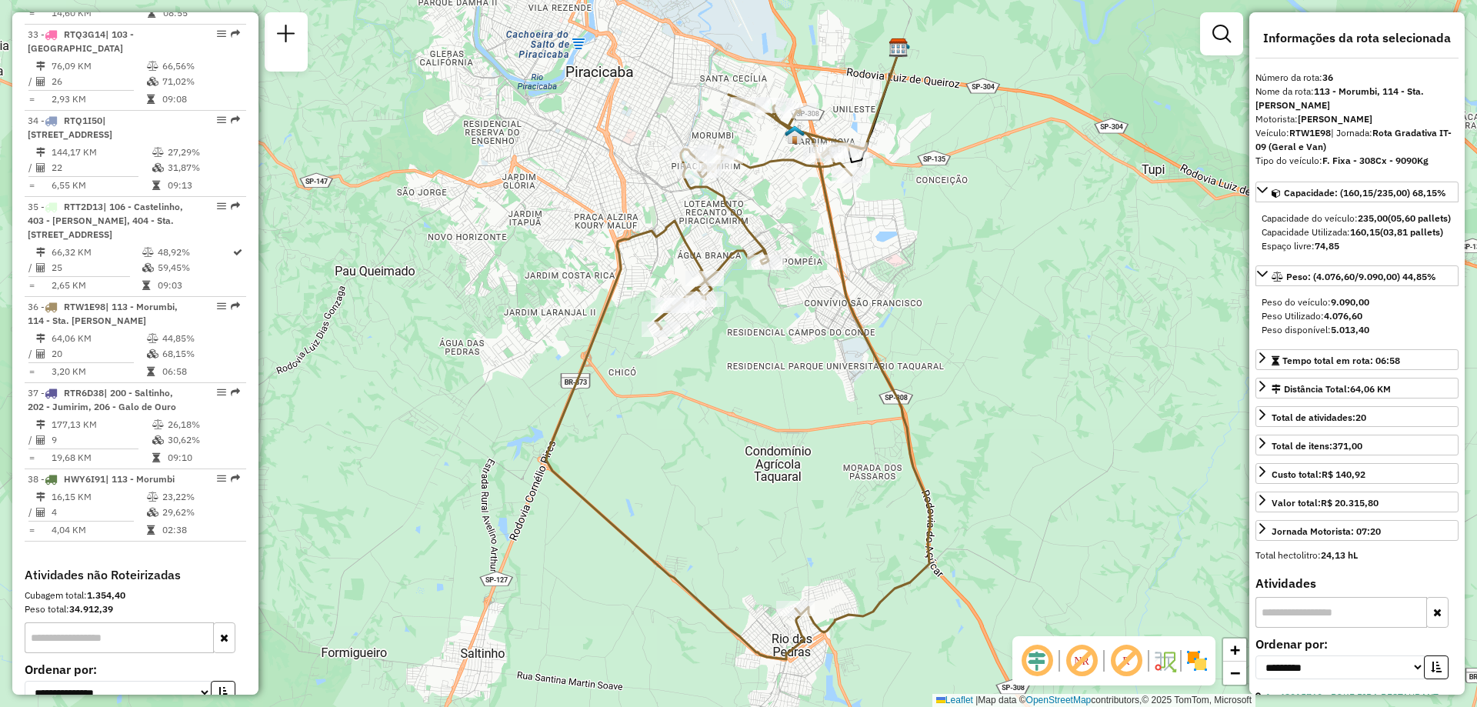
click at [1113, 282] on div "Janela de atendimento Grade de atendimento Capacidade Transportadoras Veículos …" at bounding box center [738, 353] width 1477 height 707
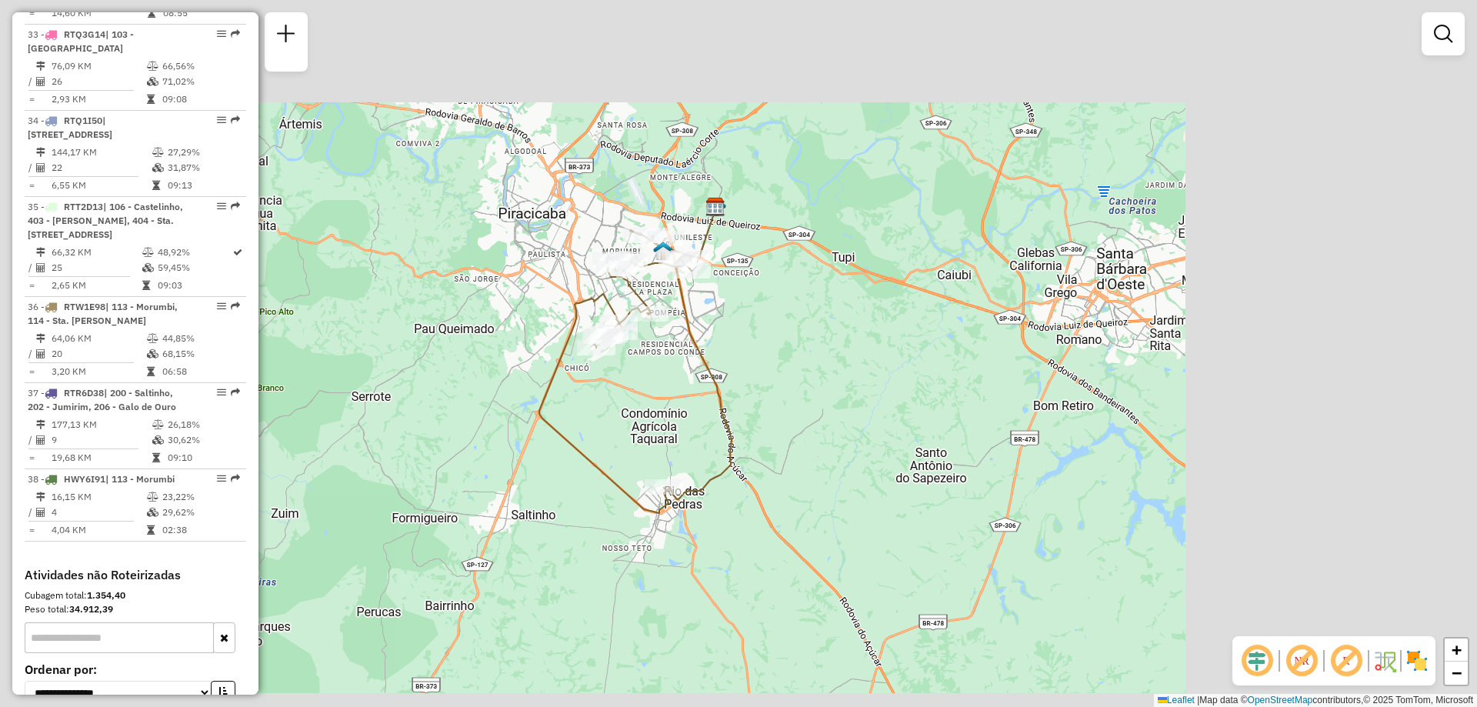
click at [530, 282] on div "Janela de atendimento Grade de atendimento Capacidade Transportadoras Veículos …" at bounding box center [738, 353] width 1477 height 707
